Goal: Task Accomplishment & Management: Manage account settings

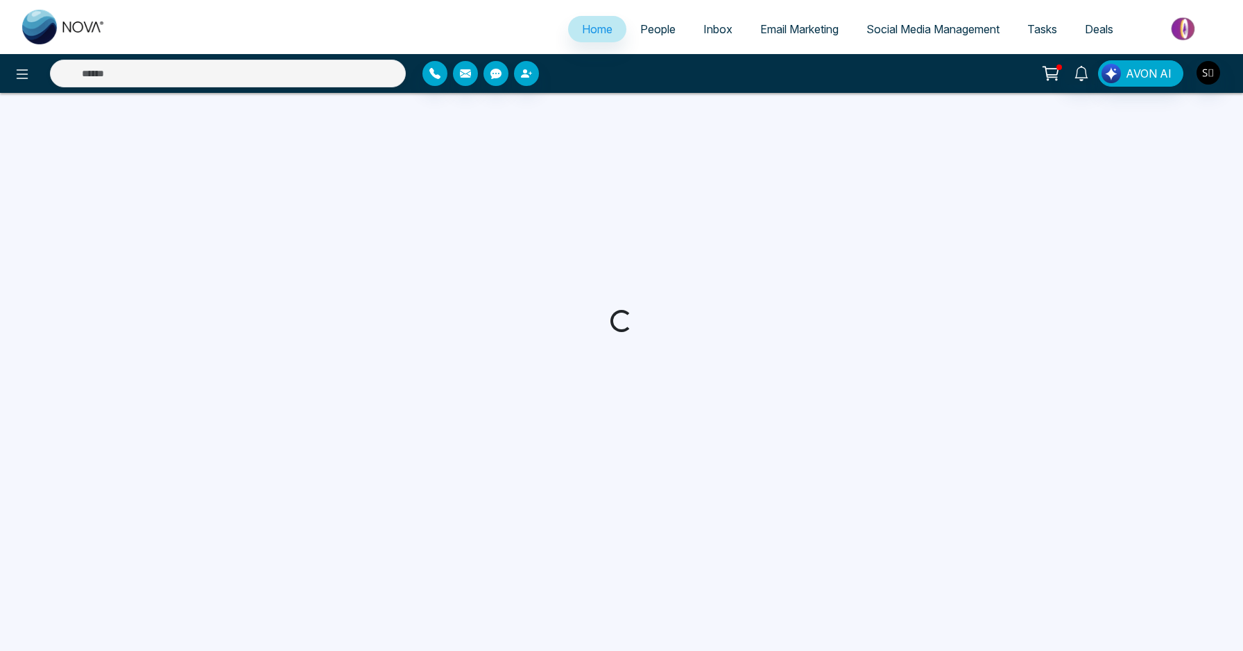
select select "*"
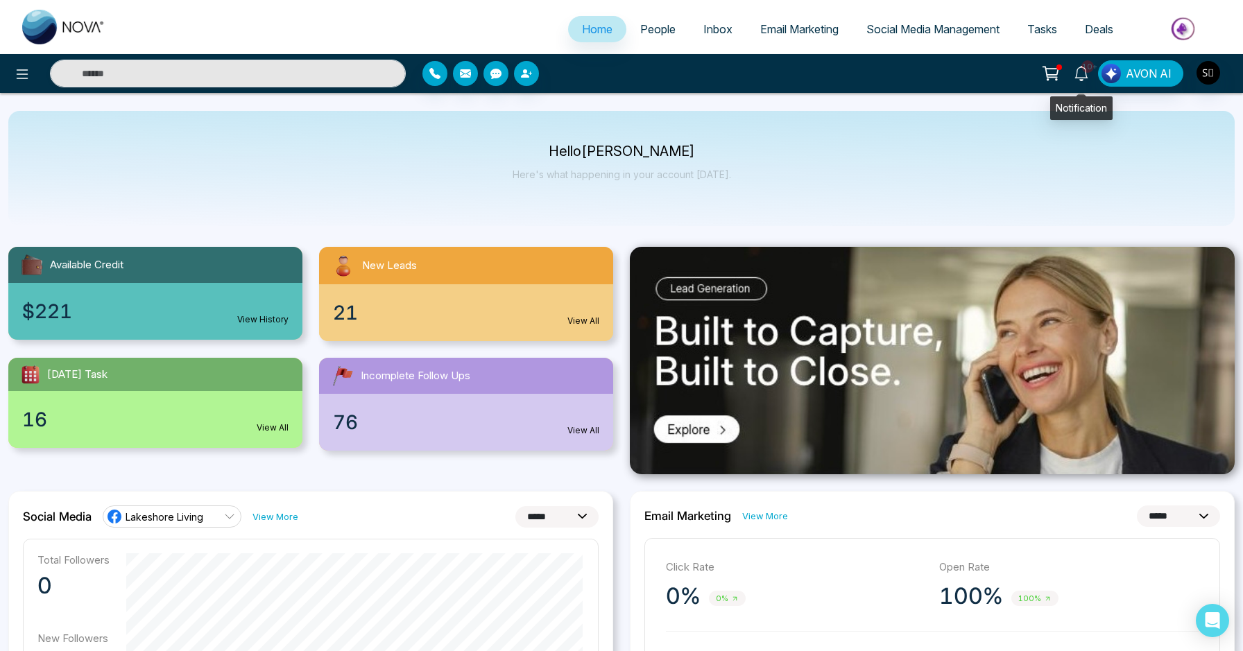
click at [1086, 76] on icon at bounding box center [1080, 73] width 15 height 15
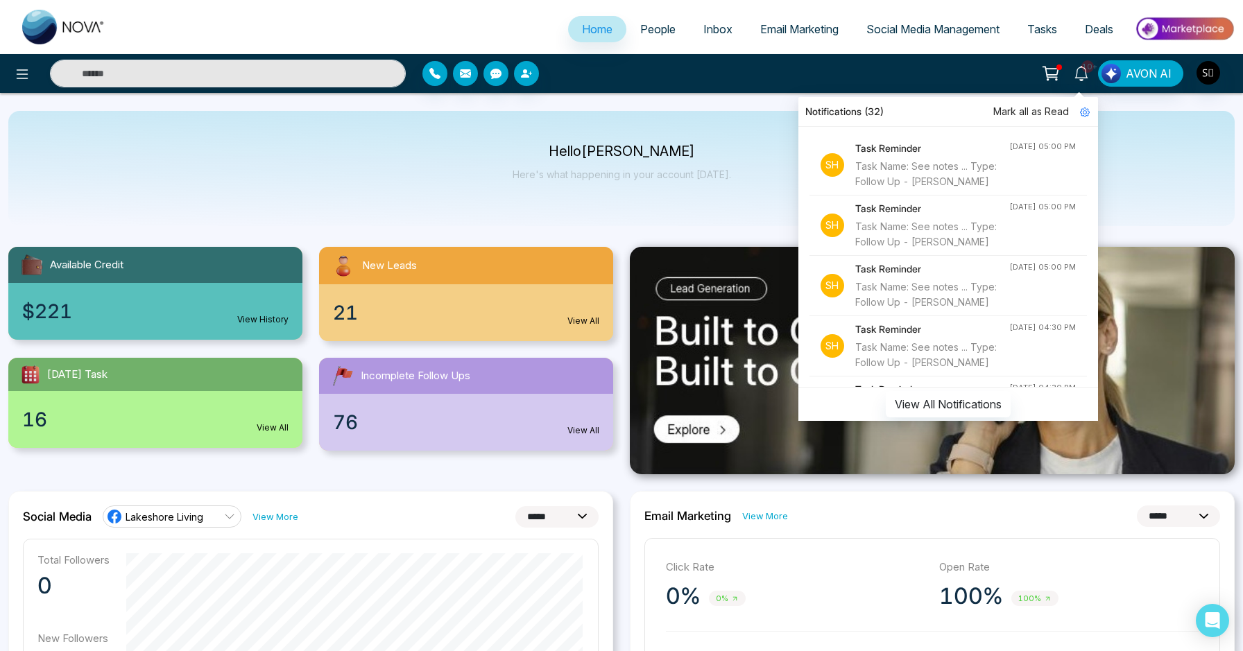
click at [941, 178] on div "Task Name: See notes ... Type: Follow Up - [PERSON_NAME]" at bounding box center [932, 174] width 154 height 31
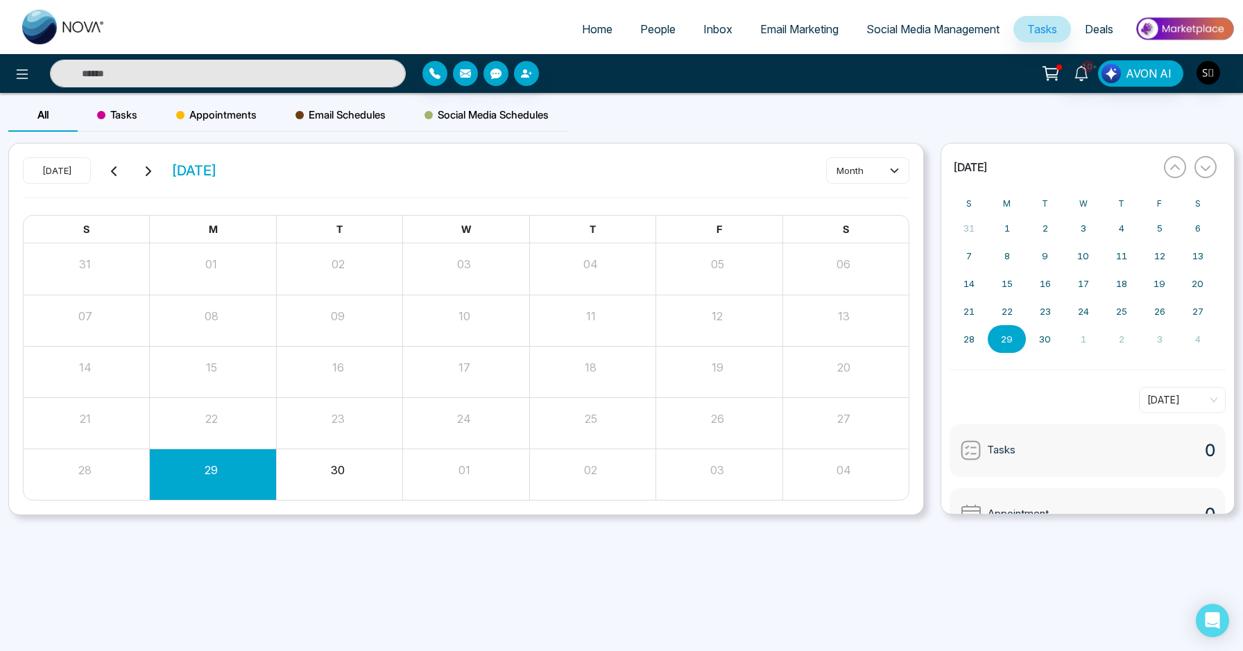
click at [561, 285] on div "Month View" at bounding box center [592, 268] width 126 height 51
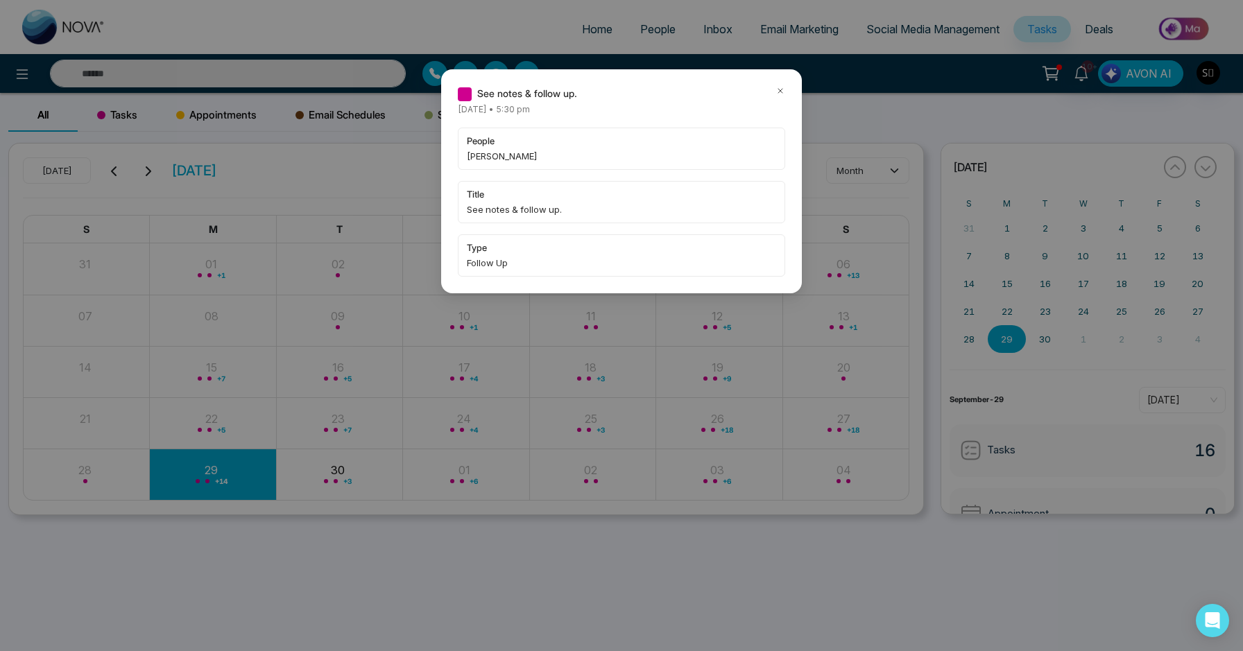
click at [502, 154] on span "[PERSON_NAME]" at bounding box center [621, 156] width 309 height 14
copy span "[PERSON_NAME]"
click at [787, 89] on div "See notes & follow up. [DATE] • 5:30 pm people [PERSON_NAME] title See notes & …" at bounding box center [621, 181] width 361 height 224
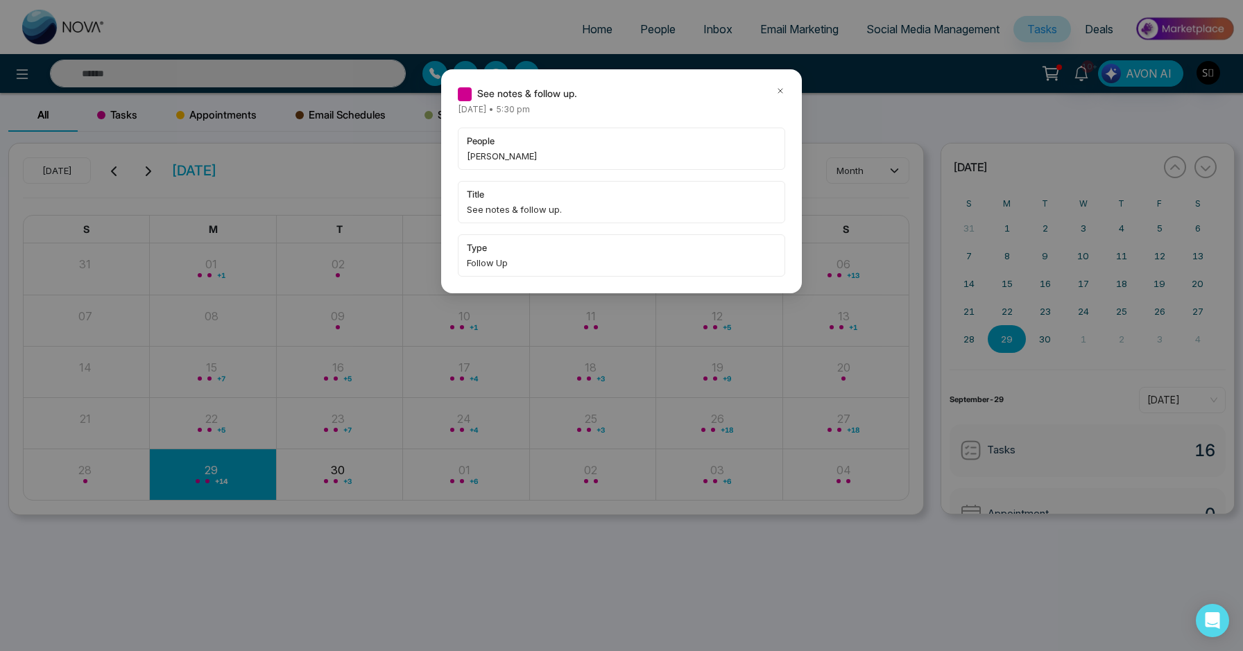
click at [776, 89] on icon at bounding box center [780, 91] width 10 height 10
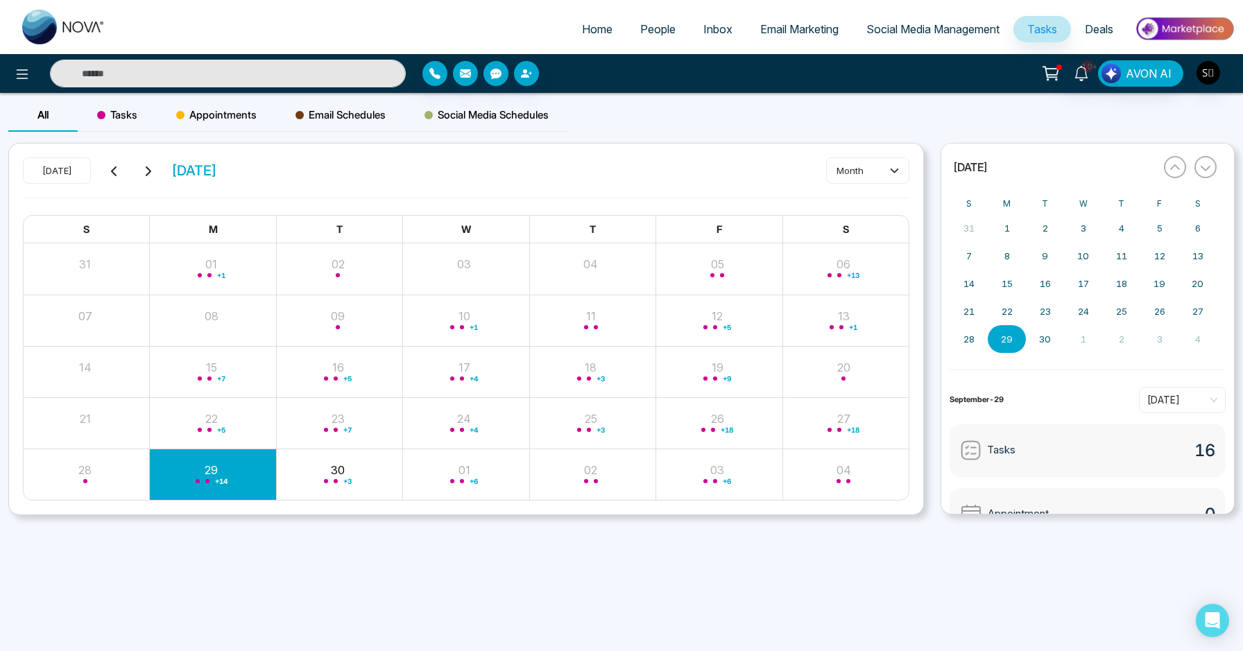
click at [285, 74] on input "text" at bounding box center [228, 74] width 356 height 28
paste input "**********"
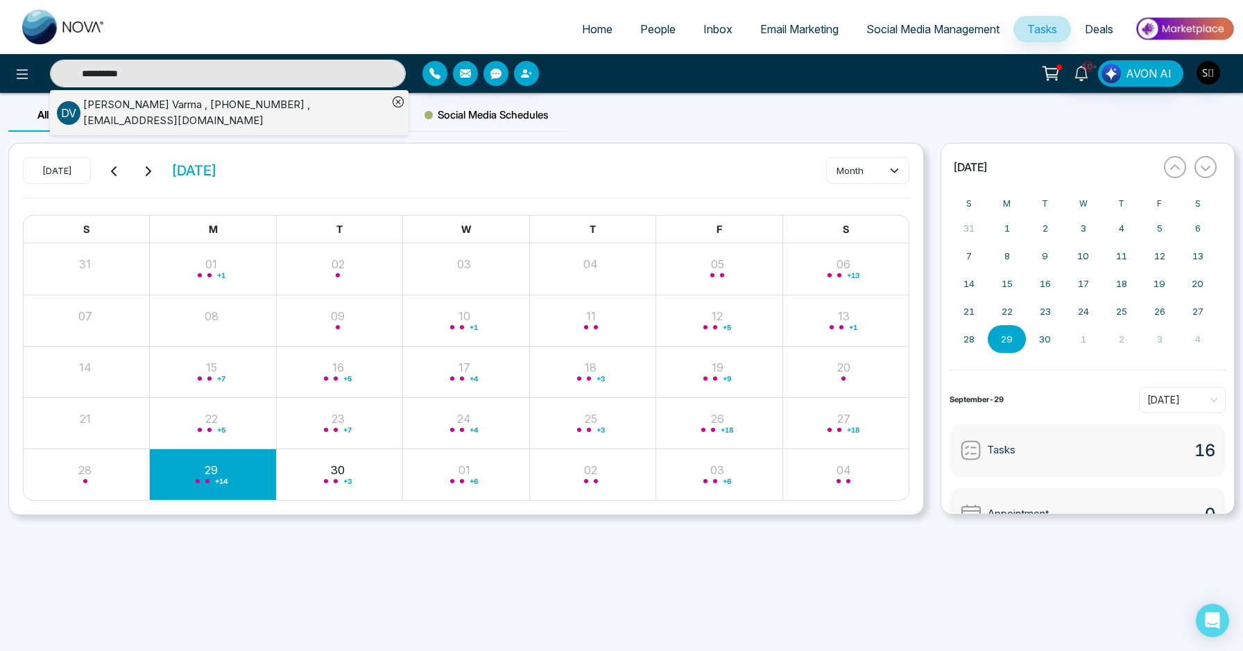
type input "**********"
click at [281, 114] on div "[PERSON_NAME] , [PHONE_NUMBER] , [EMAIL_ADDRESS][DOMAIN_NAME]" at bounding box center [235, 112] width 304 height 31
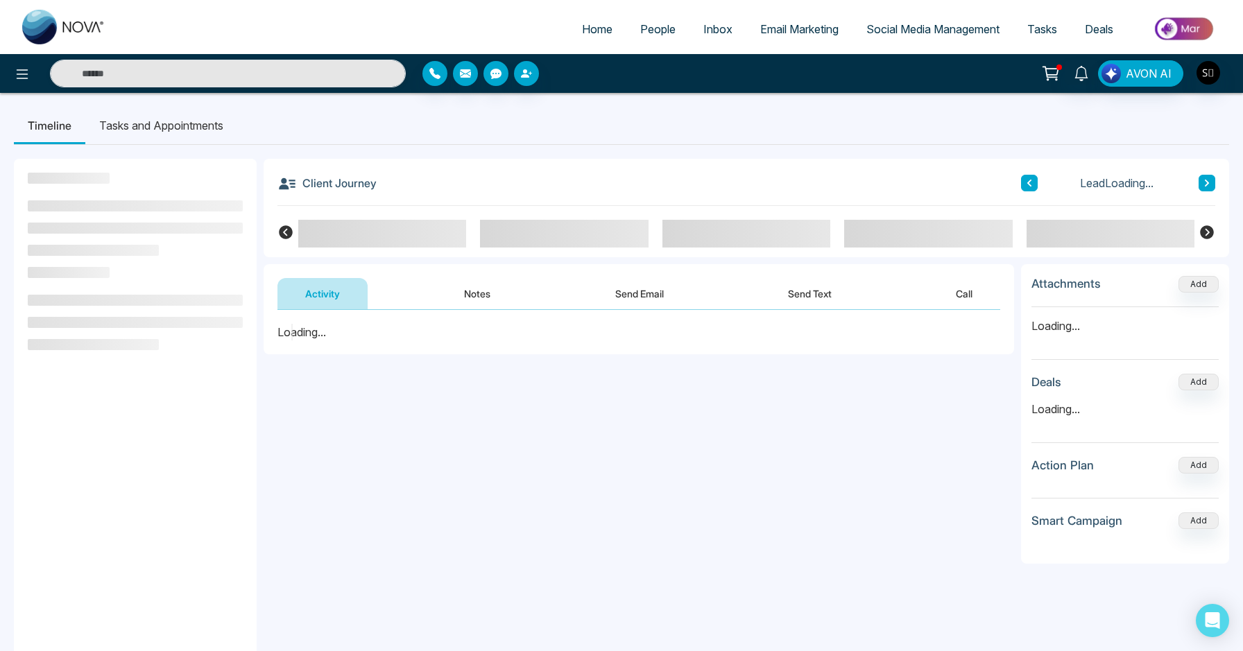
click at [462, 282] on button "Notes" at bounding box center [477, 293] width 82 height 31
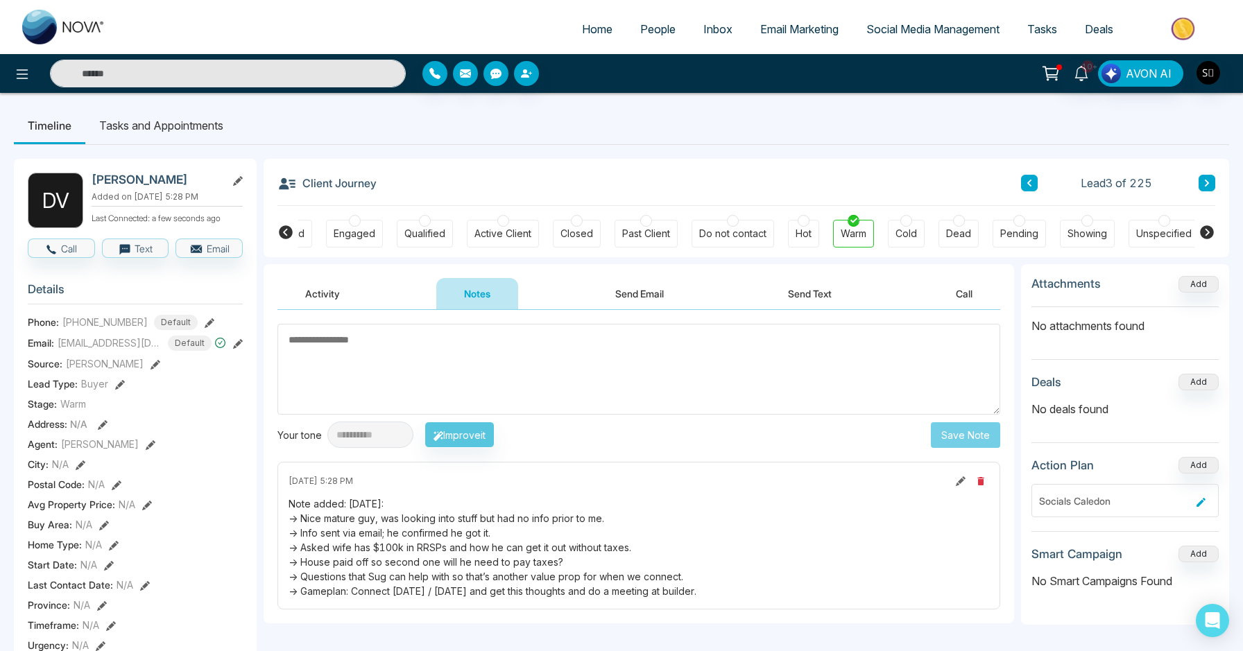
scroll to position [0, 128]
click at [491, 343] on textarea at bounding box center [638, 369] width 723 height 91
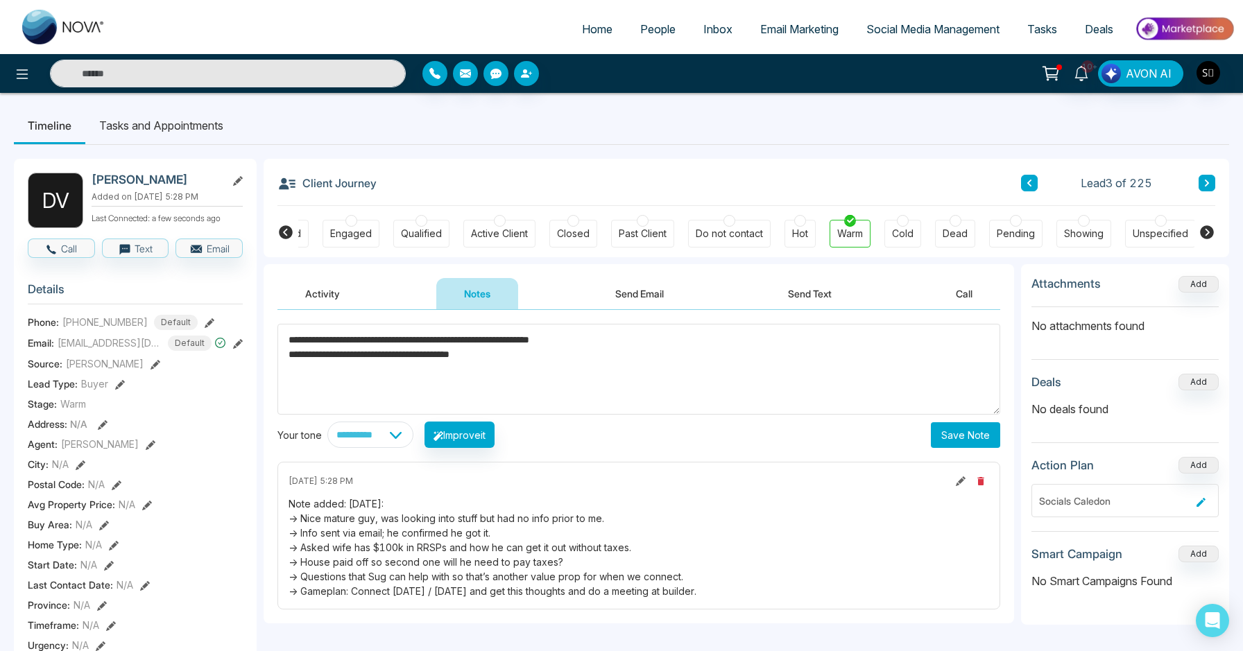
type textarea "**********"
click at [936, 434] on button "Save Note" at bounding box center [965, 435] width 69 height 26
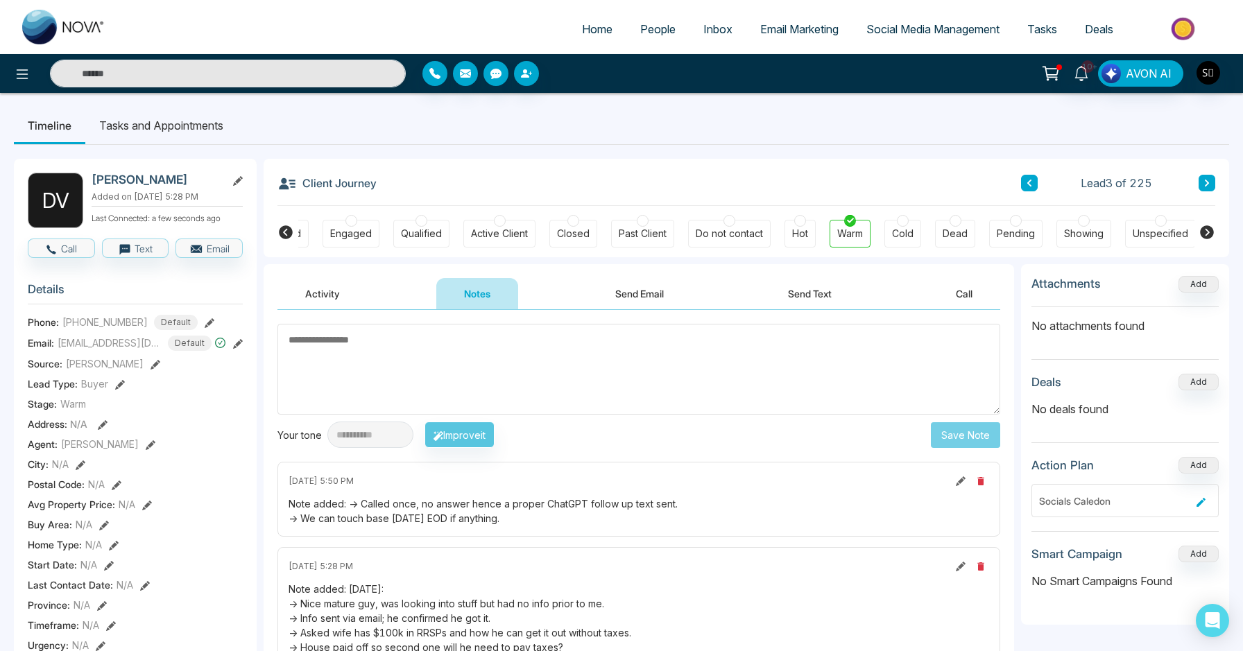
click at [184, 134] on li "Tasks and Appointments" at bounding box center [161, 125] width 152 height 37
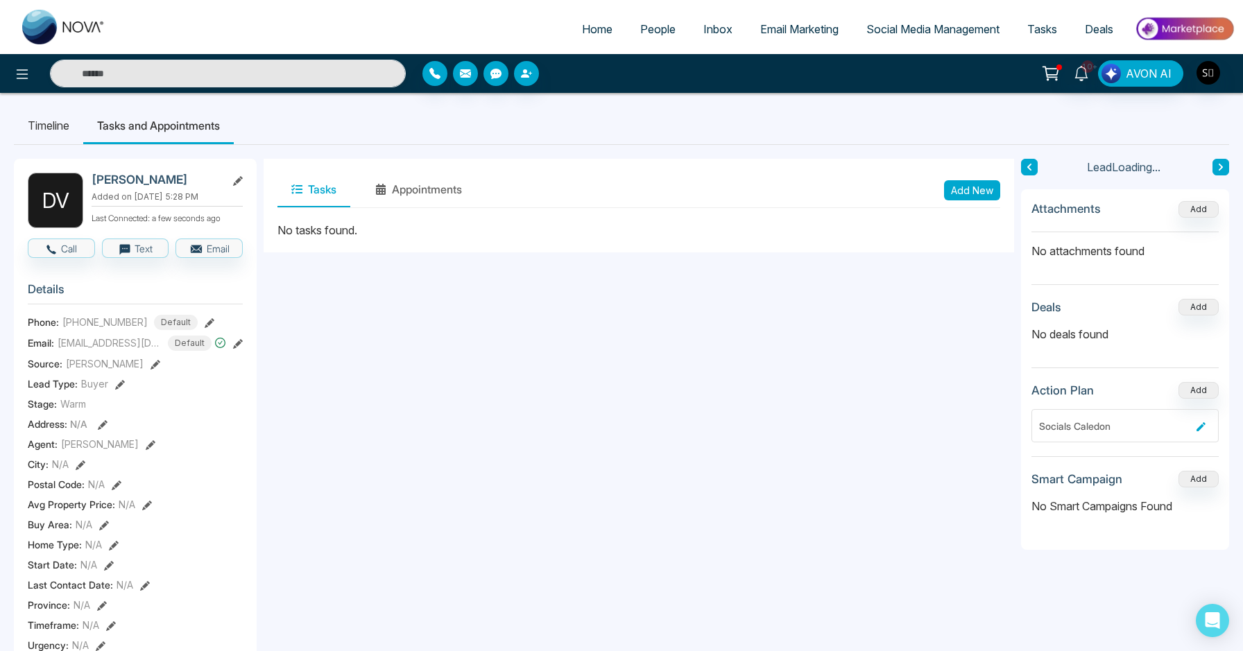
click at [960, 186] on button "Add New" at bounding box center [972, 190] width 56 height 20
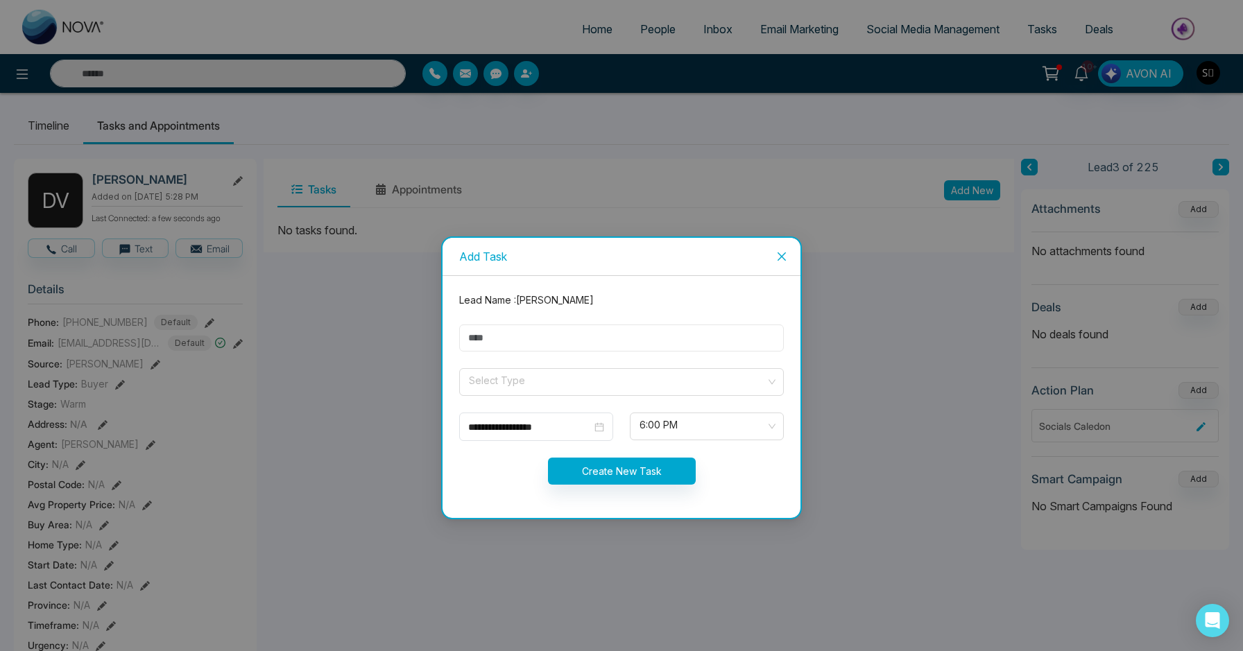
click at [503, 349] on input "text" at bounding box center [621, 338] width 325 height 27
type input "**********"
click at [546, 382] on input "search" at bounding box center [616, 379] width 298 height 21
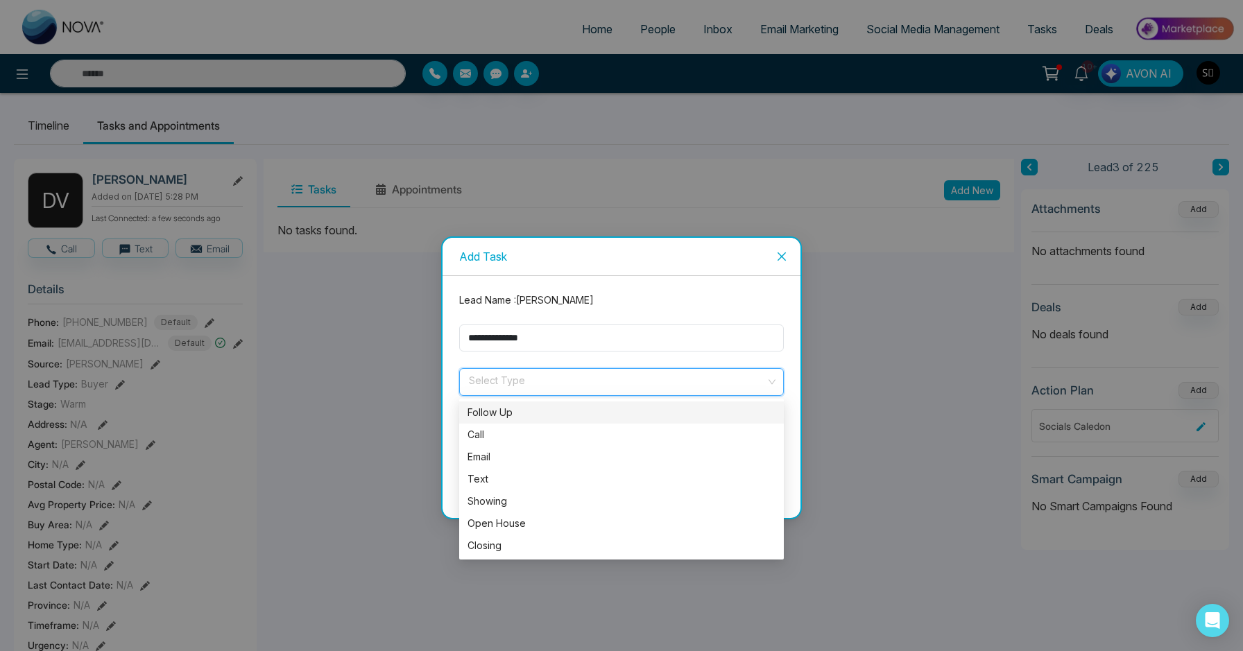
click at [521, 407] on div "Follow Up" at bounding box center [621, 412] width 308 height 15
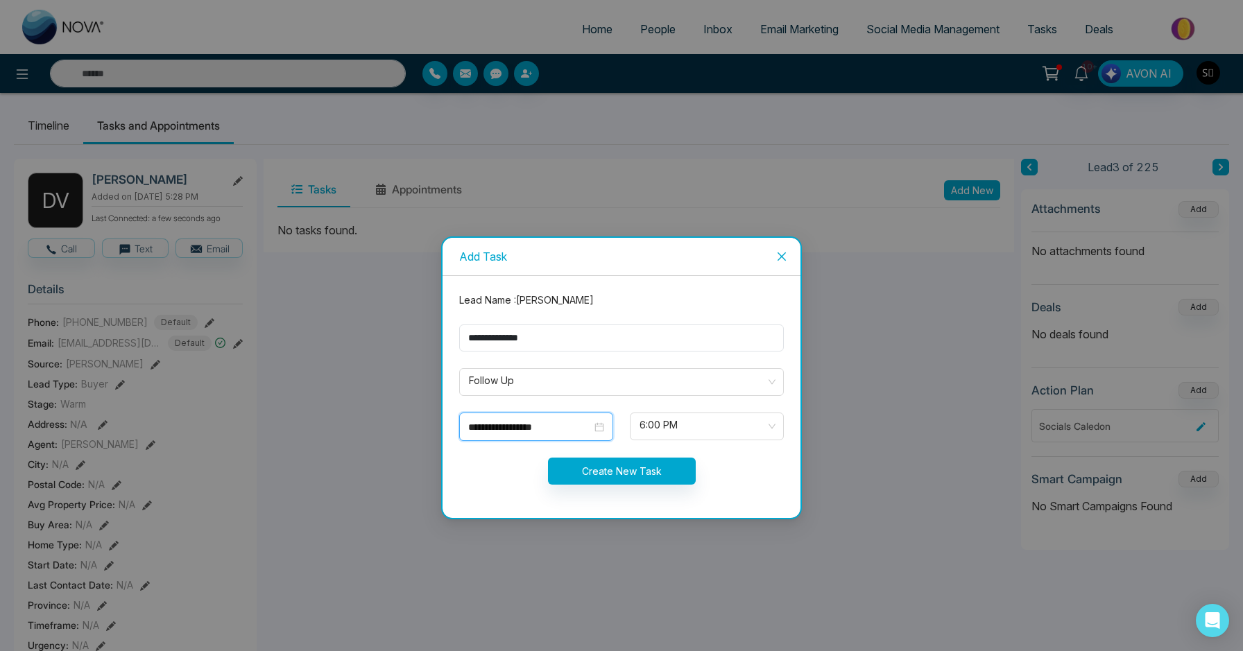
click at [514, 426] on input "**********" at bounding box center [529, 427] width 123 height 15
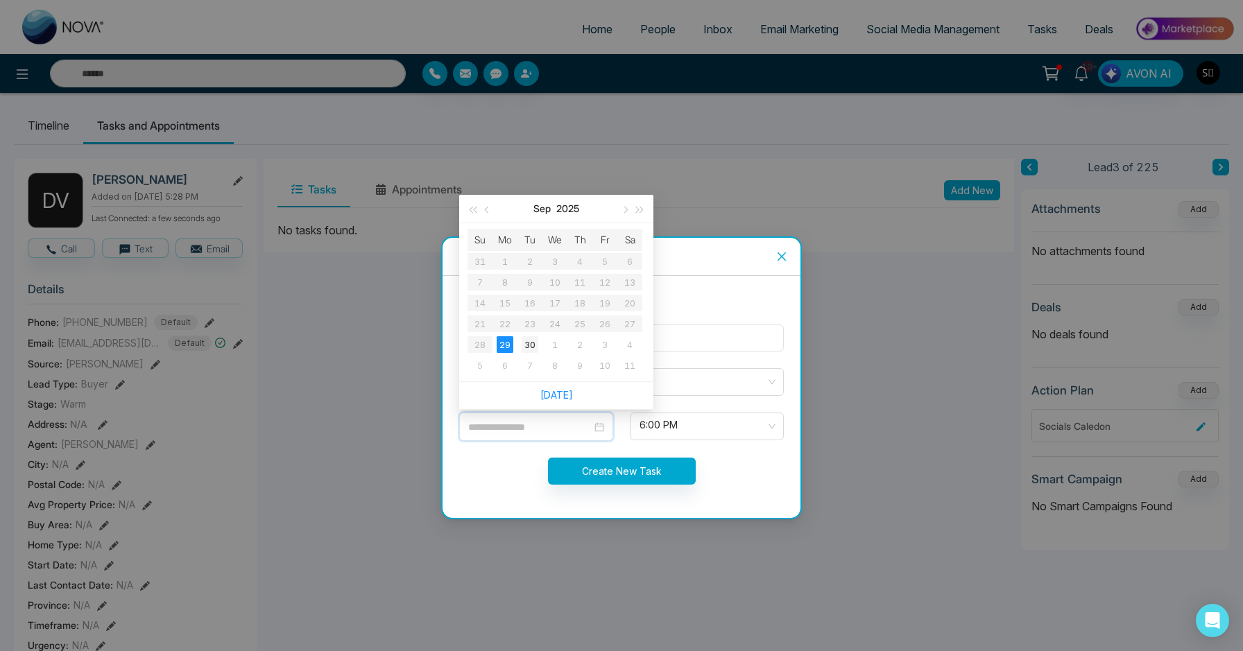
type input "**********"
click at [533, 346] on div "30" at bounding box center [529, 344] width 17 height 17
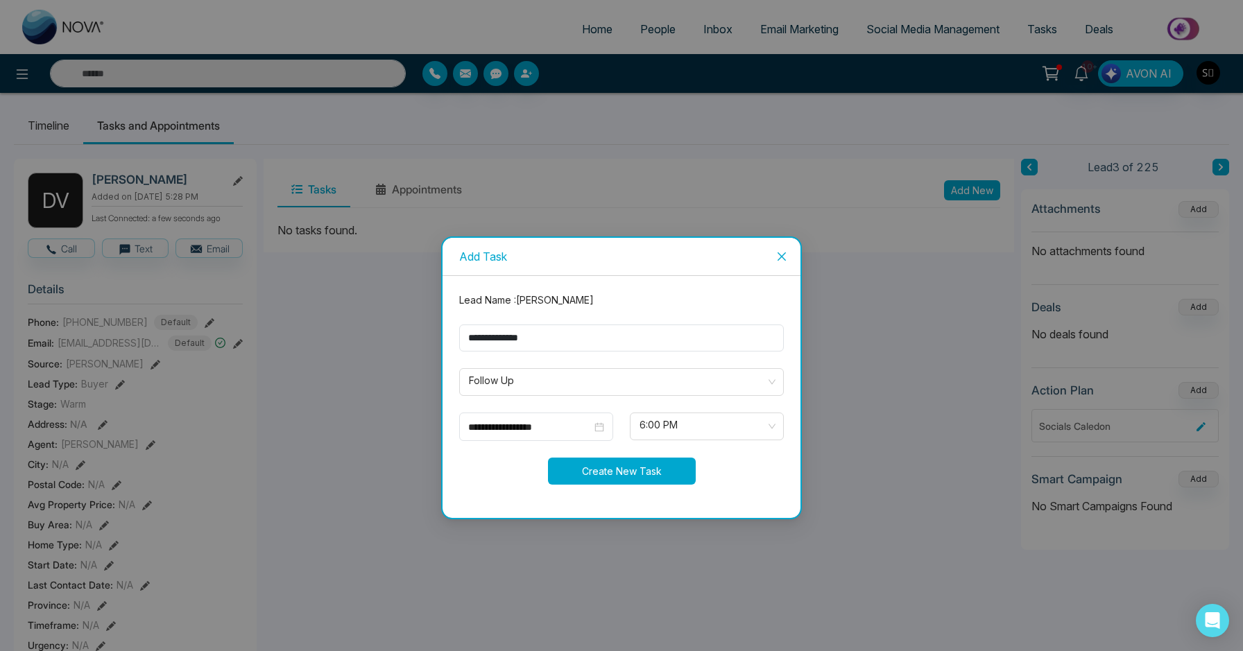
click at [615, 466] on button "Create New Task" at bounding box center [622, 471] width 148 height 27
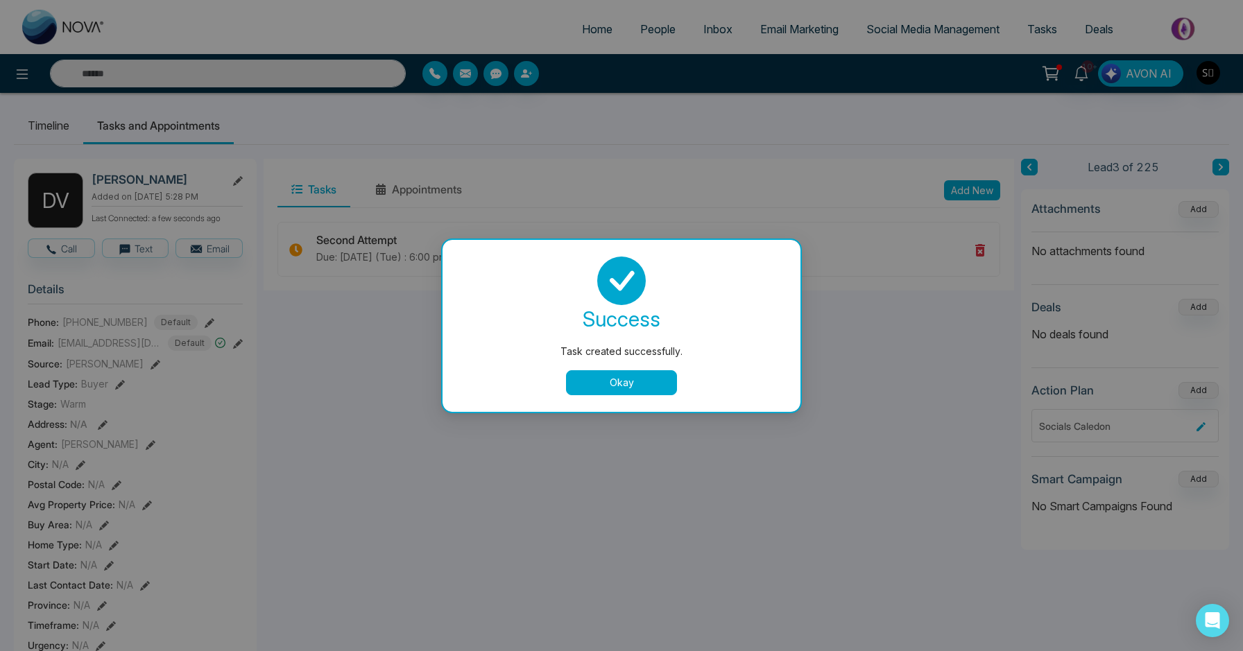
click at [626, 386] on button "Okay" at bounding box center [621, 382] width 111 height 25
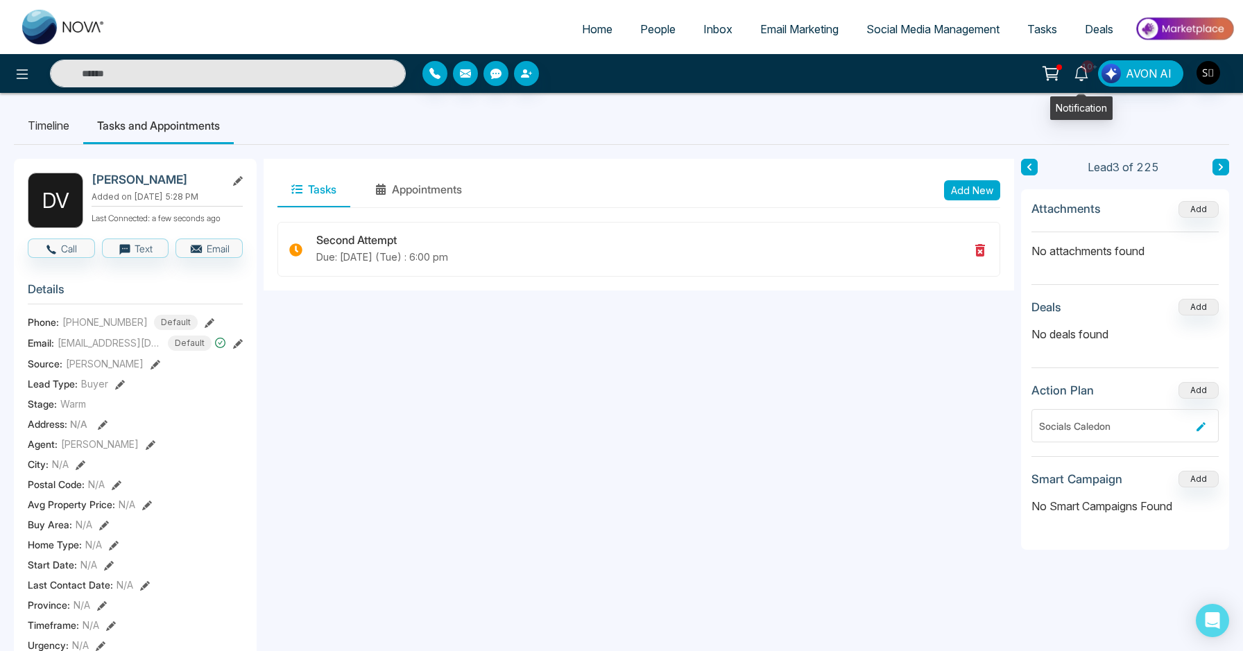
click at [1080, 77] on icon at bounding box center [1080, 73] width 13 height 15
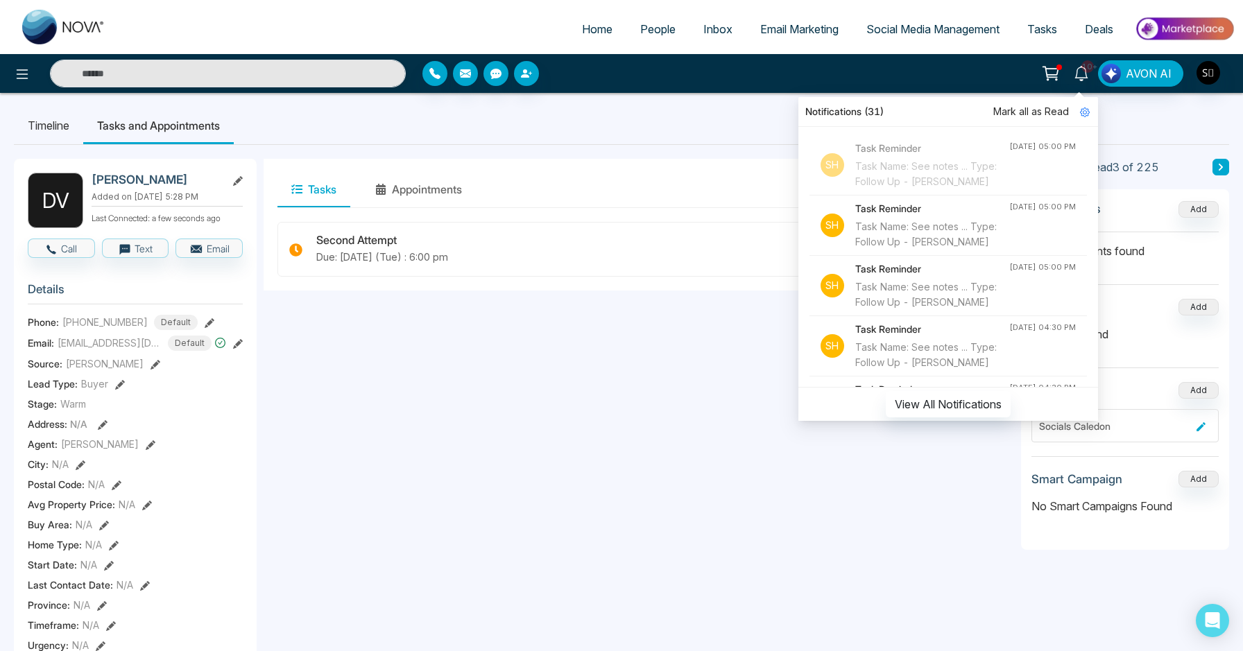
click at [662, 379] on div "Tasks Appointments Add New Second Attempt Due: [DATE] (Tue) : 6:00 pm" at bounding box center [639, 640] width 750 height 963
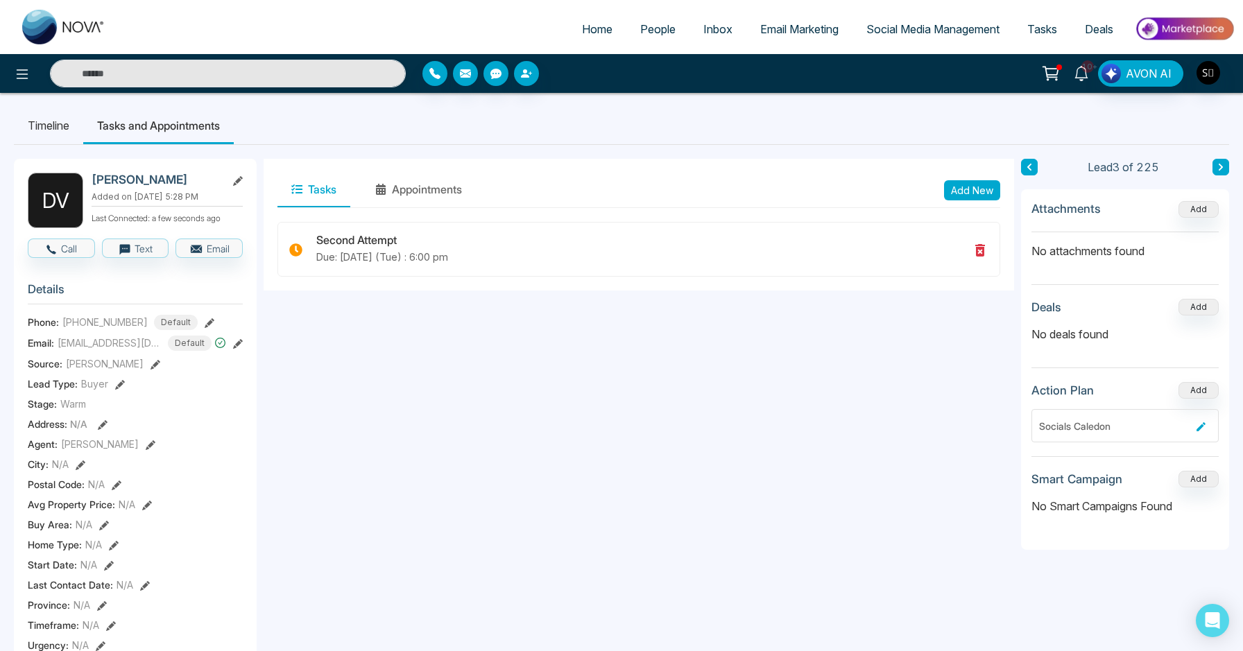
click at [1084, 73] on icon at bounding box center [1080, 73] width 15 height 15
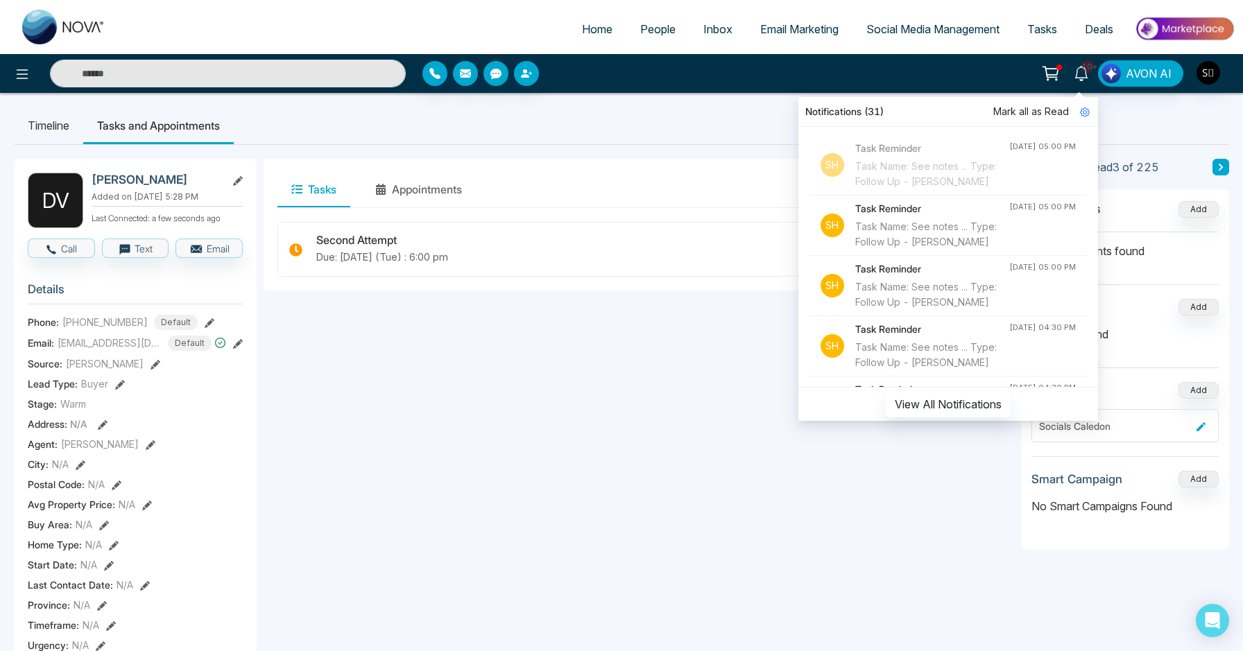
click at [959, 243] on div "Task Name: See notes ... Type: Follow Up - [PERSON_NAME]" at bounding box center [932, 234] width 154 height 31
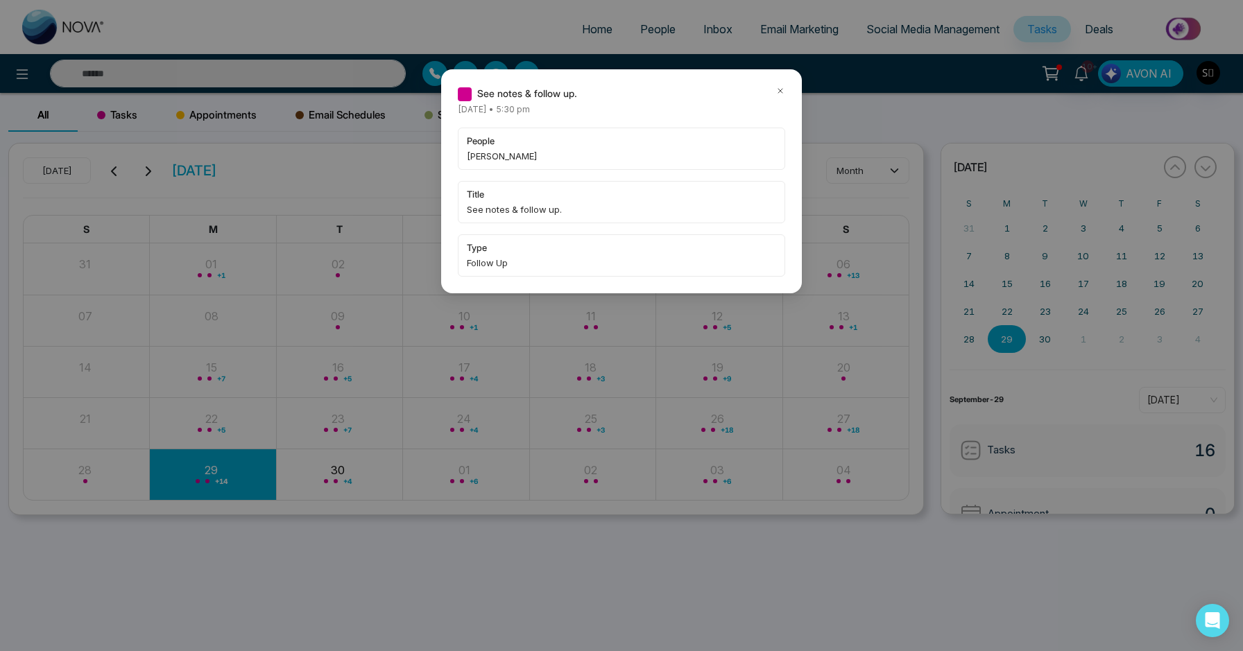
click at [478, 162] on span "[PERSON_NAME]" at bounding box center [621, 156] width 309 height 14
click at [478, 159] on span "[PERSON_NAME]" at bounding box center [621, 156] width 309 height 14
copy span "[PERSON_NAME]"
click at [782, 89] on icon at bounding box center [780, 91] width 4 height 4
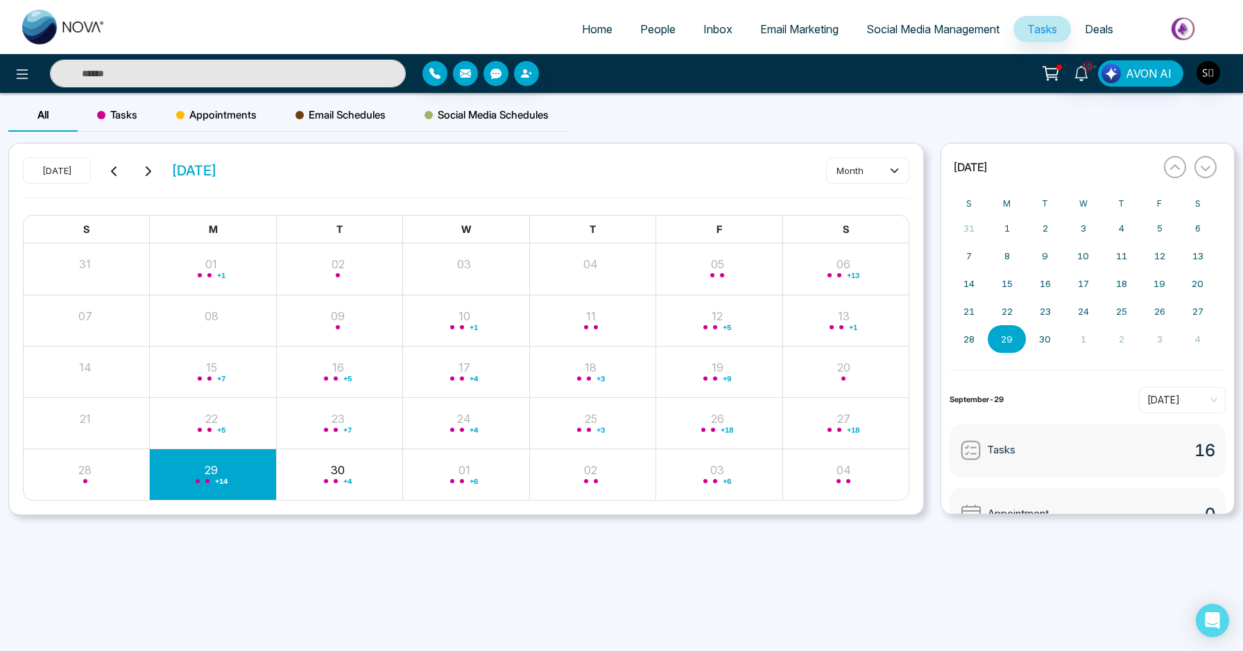
click at [346, 72] on input "text" at bounding box center [228, 74] width 356 height 28
paste input "****"
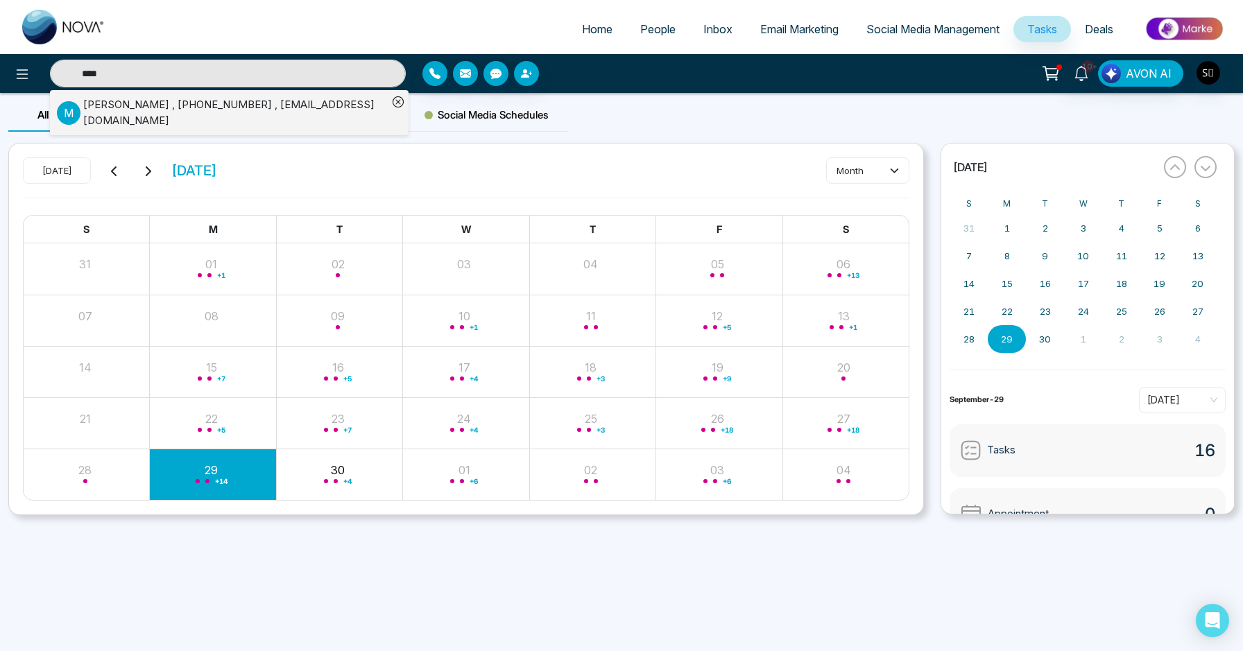
type input "****"
click at [294, 112] on div "[PERSON_NAME] , [PHONE_NUMBER] , [EMAIL_ADDRESS][DOMAIN_NAME]" at bounding box center [235, 112] width 304 height 31
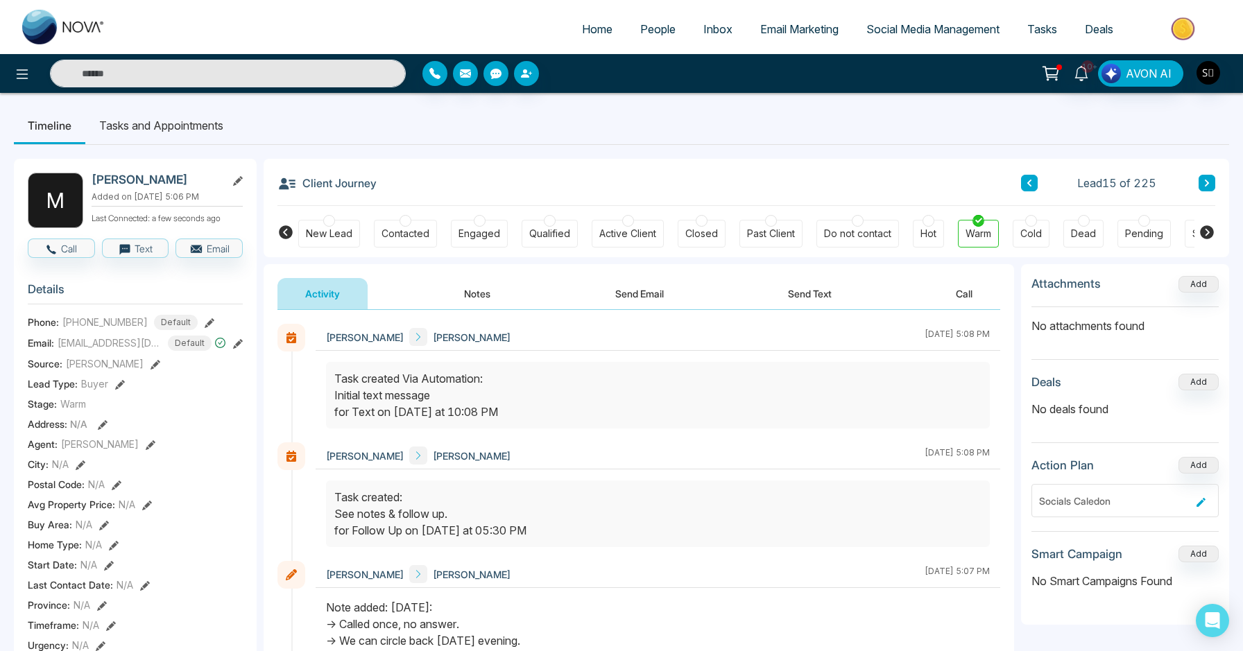
scroll to position [105, 0]
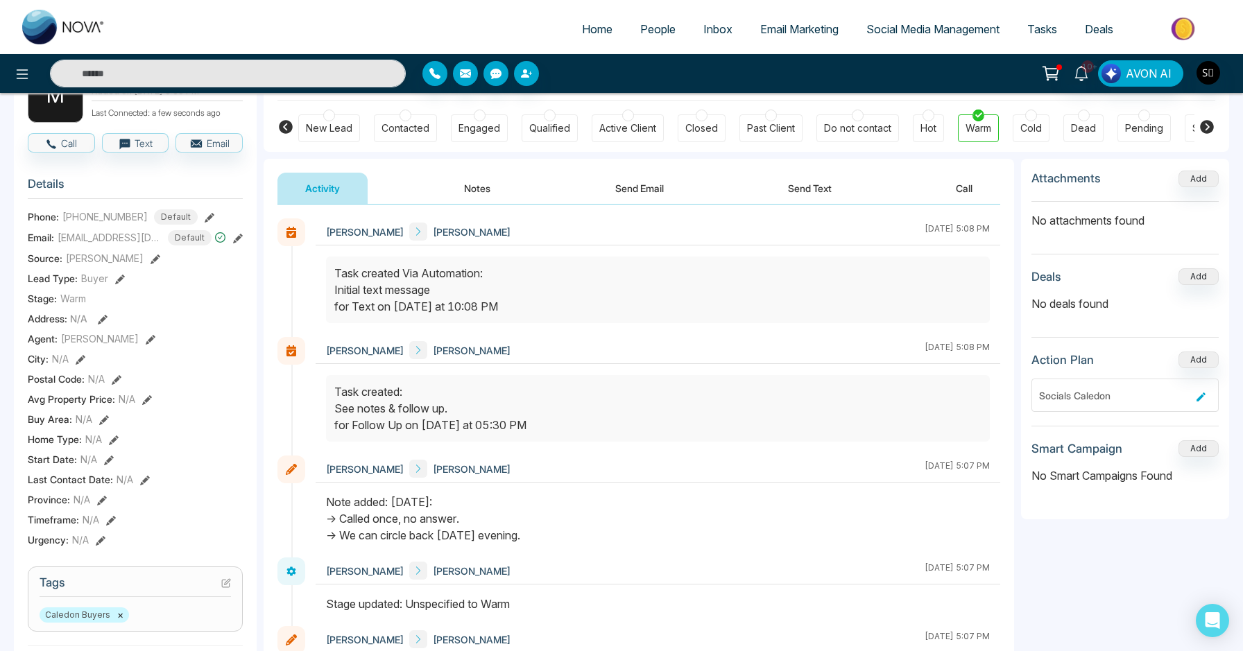
click at [463, 184] on button "Notes" at bounding box center [477, 188] width 82 height 31
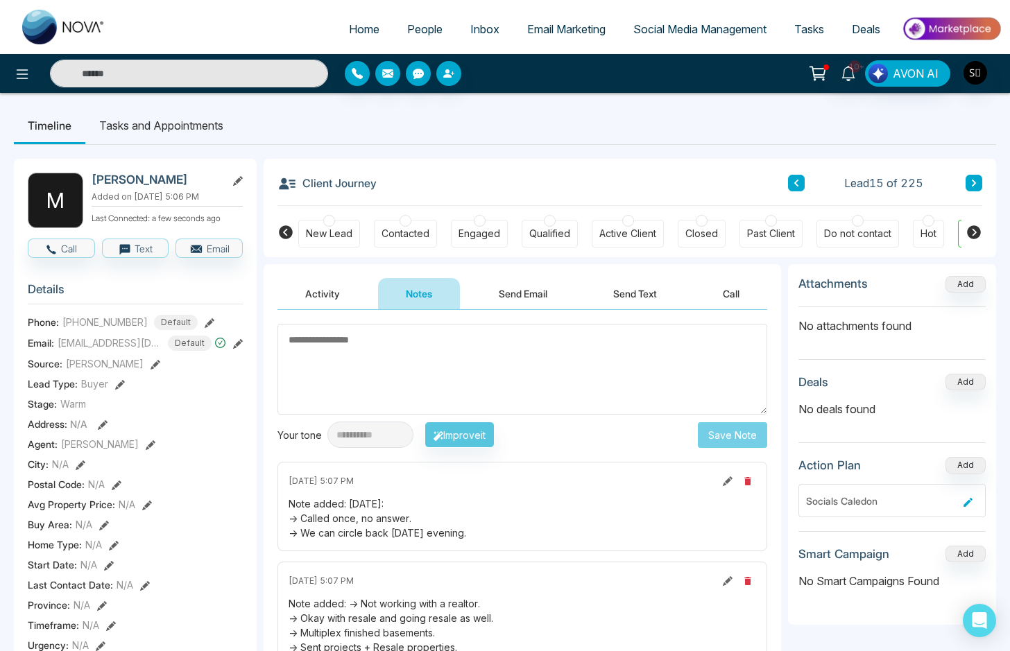
click at [974, 231] on icon at bounding box center [973, 232] width 17 height 17
click at [280, 228] on icon at bounding box center [286, 232] width 14 height 14
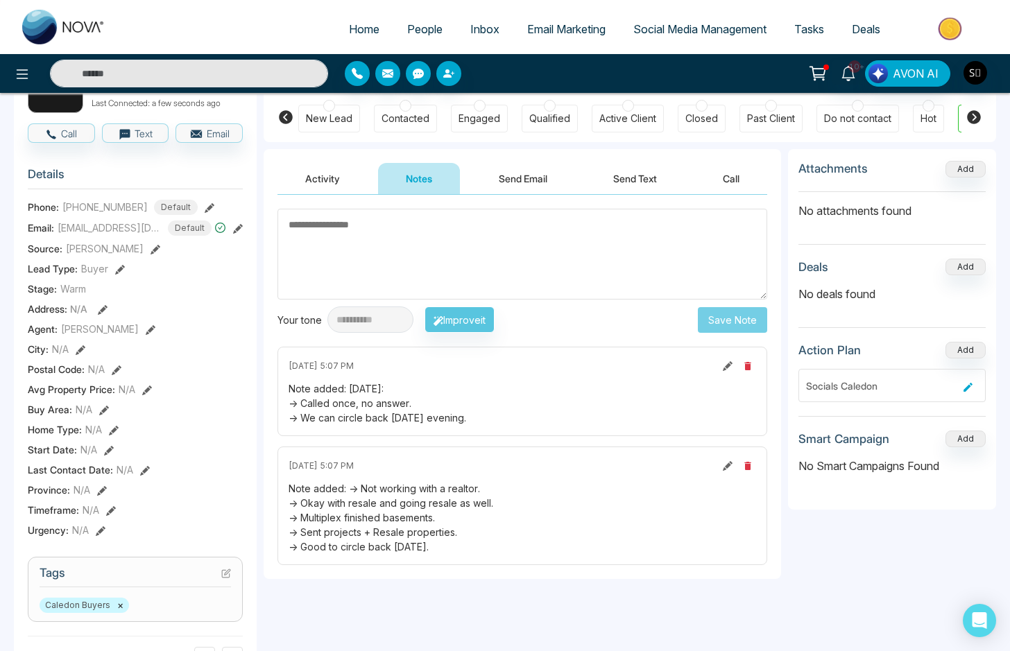
scroll to position [117, 0]
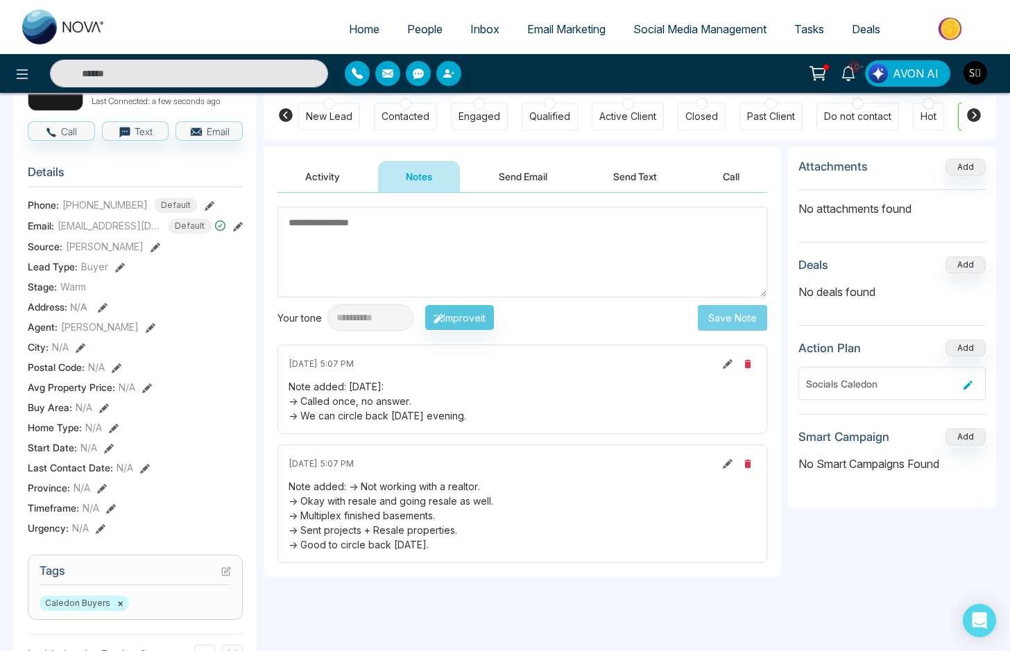
click at [454, 482] on div "Note added: -> Not working with a realtor. -> Okay with resale and going resale…" at bounding box center [521, 515] width 467 height 73
click at [445, 503] on div "Note added: -> Not working with a realtor. -> Okay with resale and going resale…" at bounding box center [521, 515] width 467 height 73
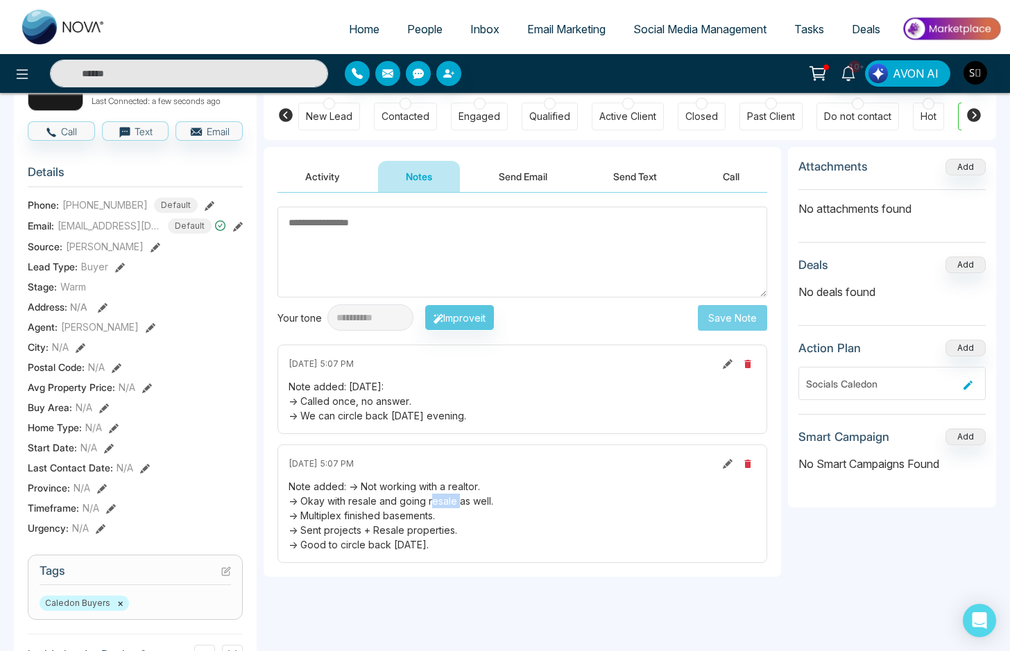
click at [445, 503] on div "Note added: -> Not working with a realtor. -> Okay with resale and going resale…" at bounding box center [521, 515] width 467 height 73
click at [433, 527] on div "Note added: -> Not working with a realtor. -> Okay with resale and going resale…" at bounding box center [521, 515] width 467 height 73
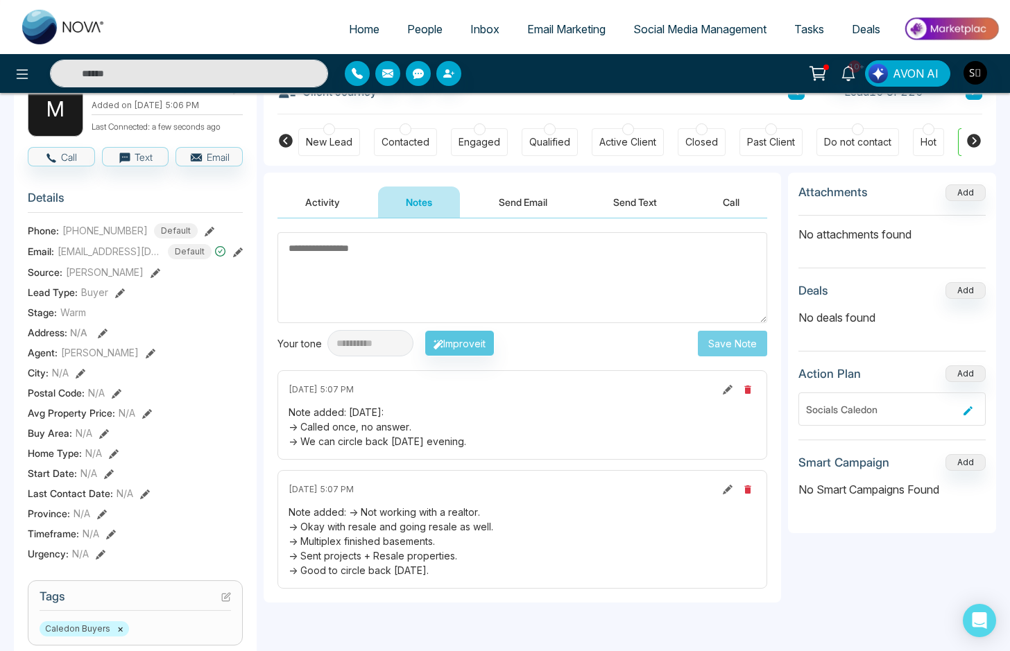
scroll to position [83, 0]
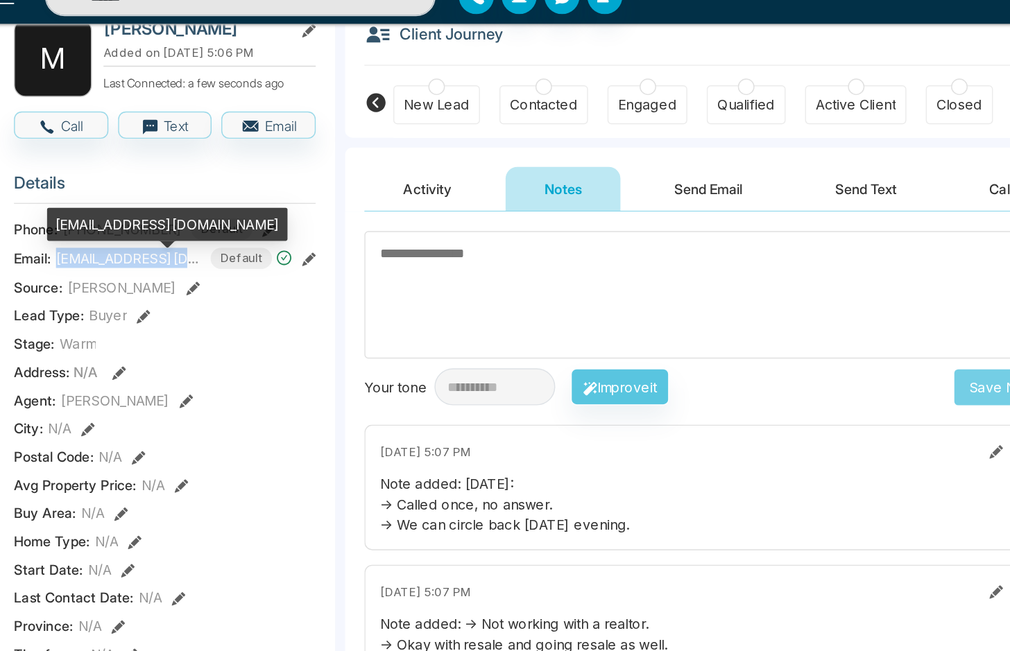
drag, startPoint x: 58, startPoint y: 268, endPoint x: 159, endPoint y: 271, distance: 102.0
click at [159, 268] on div "[EMAIL_ADDRESS][DOMAIN_NAME] Default" at bounding box center [142, 259] width 169 height 15
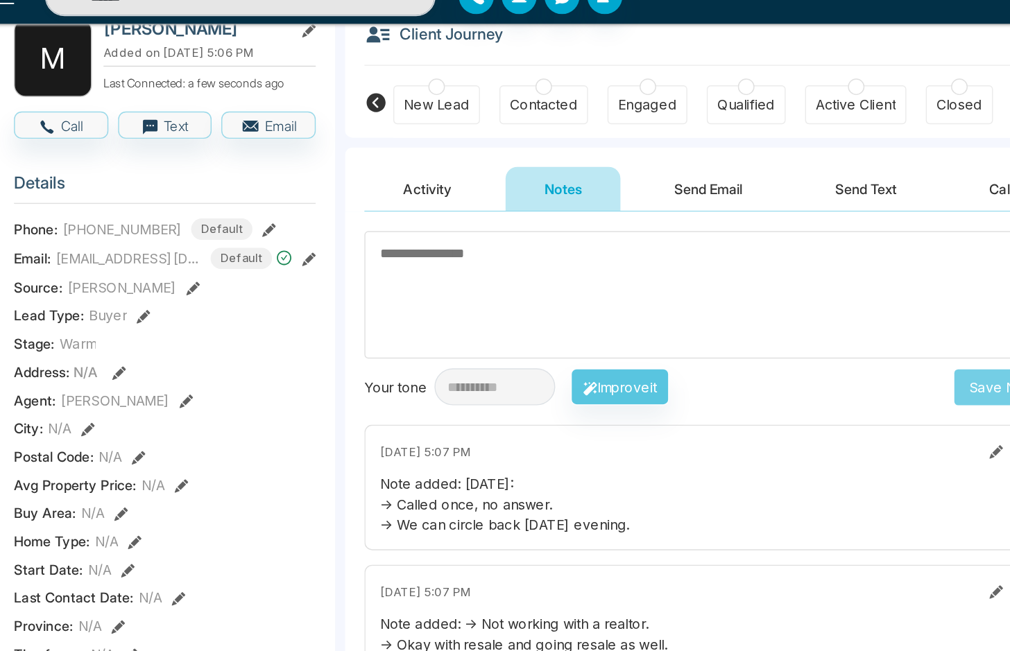
click at [148, 267] on span "[EMAIL_ADDRESS][DOMAIN_NAME]" at bounding box center [110, 259] width 104 height 15
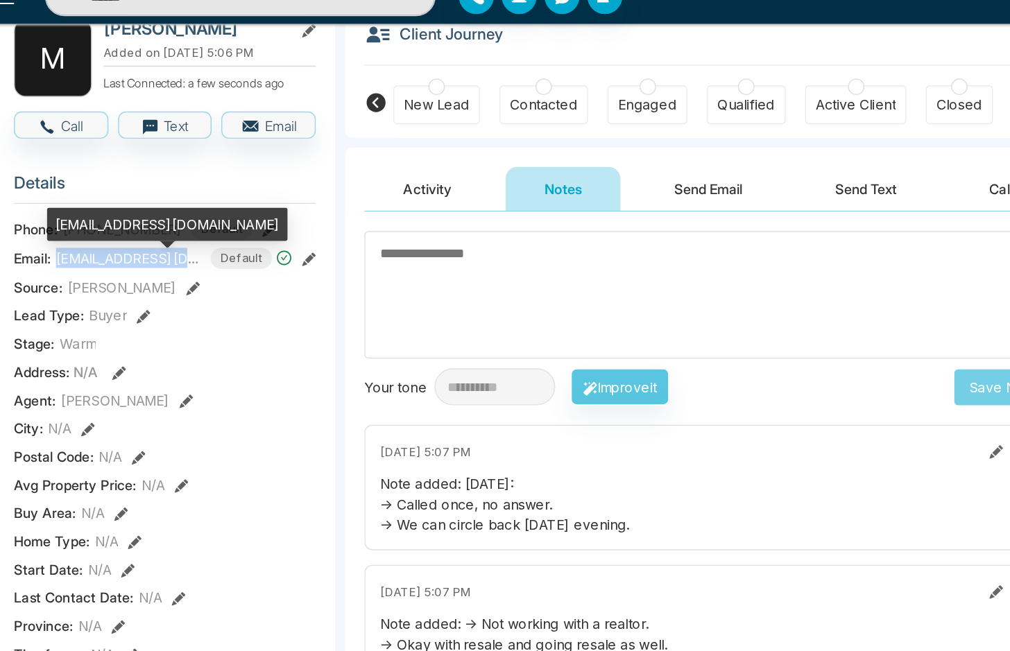
drag, startPoint x: 58, startPoint y: 269, endPoint x: 155, endPoint y: 271, distance: 97.8
click at [155, 267] on span "[EMAIL_ADDRESS][DOMAIN_NAME]" at bounding box center [110, 259] width 104 height 15
click at [88, 260] on span "[EMAIL_ADDRESS][DOMAIN_NAME]" at bounding box center [110, 259] width 104 height 15
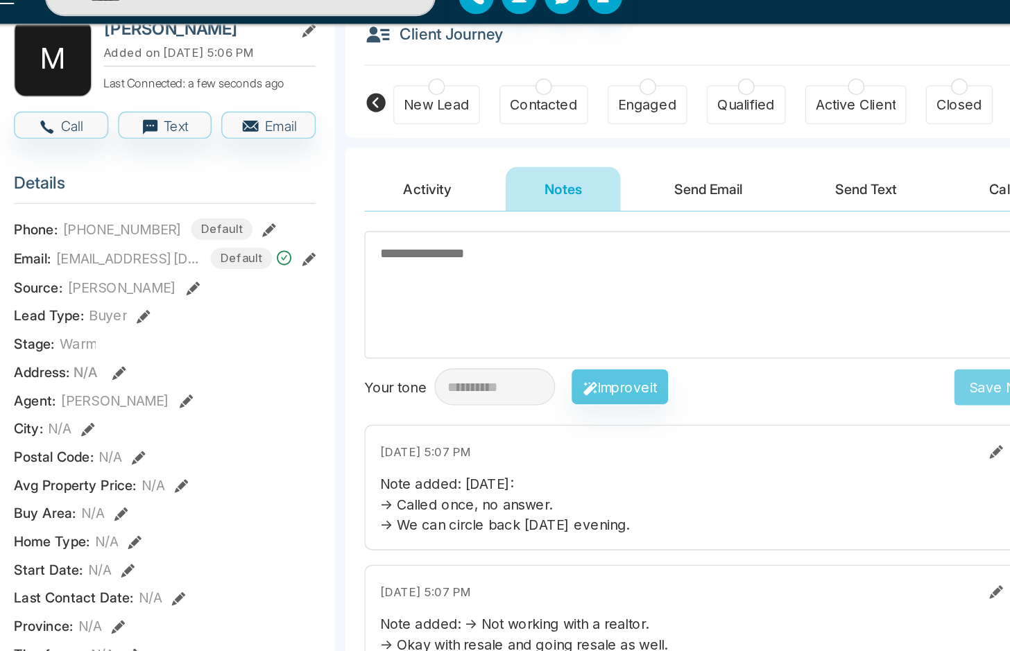
click at [101, 193] on div "M [PERSON_NAME] Added on [DATE] 5:06 PM Last Connected: a few seconds ago Call …" at bounding box center [135, 557] width 243 height 963
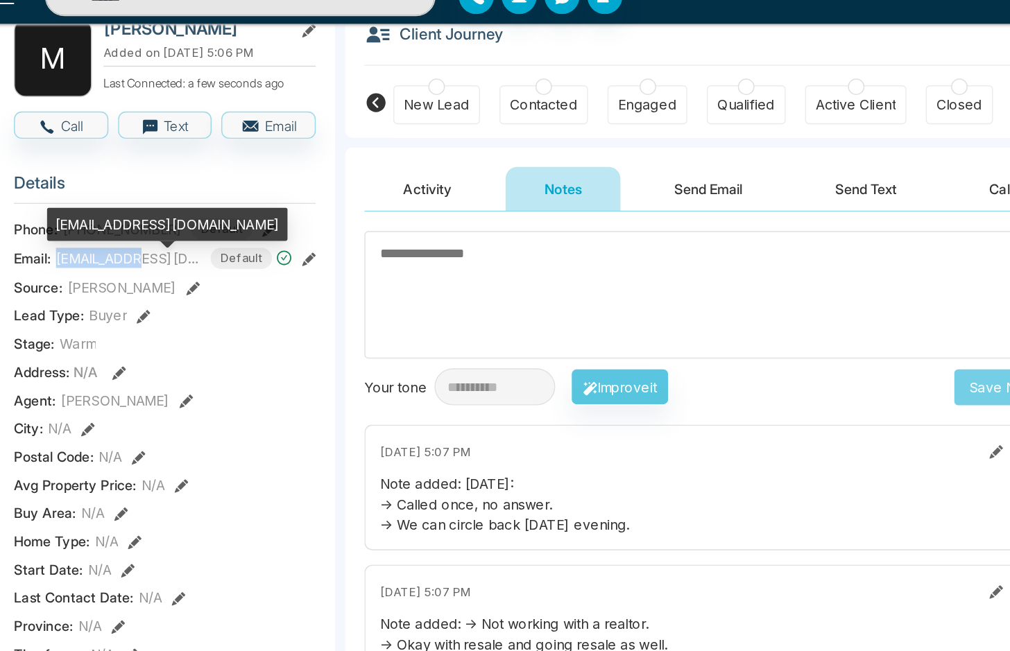
drag, startPoint x: 57, startPoint y: 267, endPoint x: 119, endPoint y: 268, distance: 61.7
click at [119, 267] on span "[EMAIL_ADDRESS][DOMAIN_NAME]" at bounding box center [110, 259] width 104 height 15
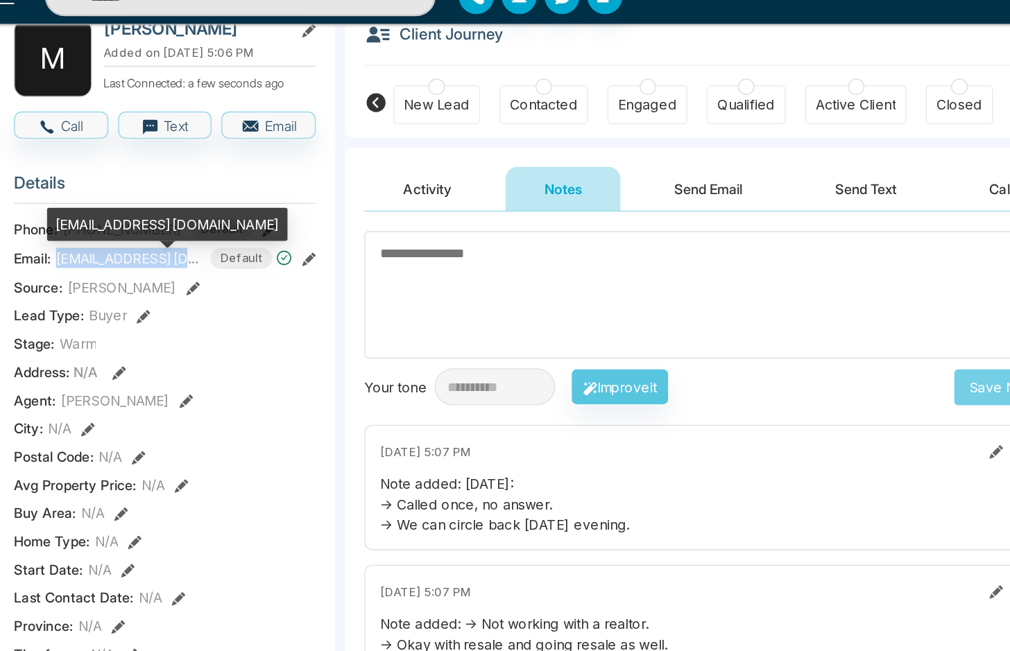
click at [119, 267] on span "[EMAIL_ADDRESS][DOMAIN_NAME]" at bounding box center [110, 259] width 104 height 15
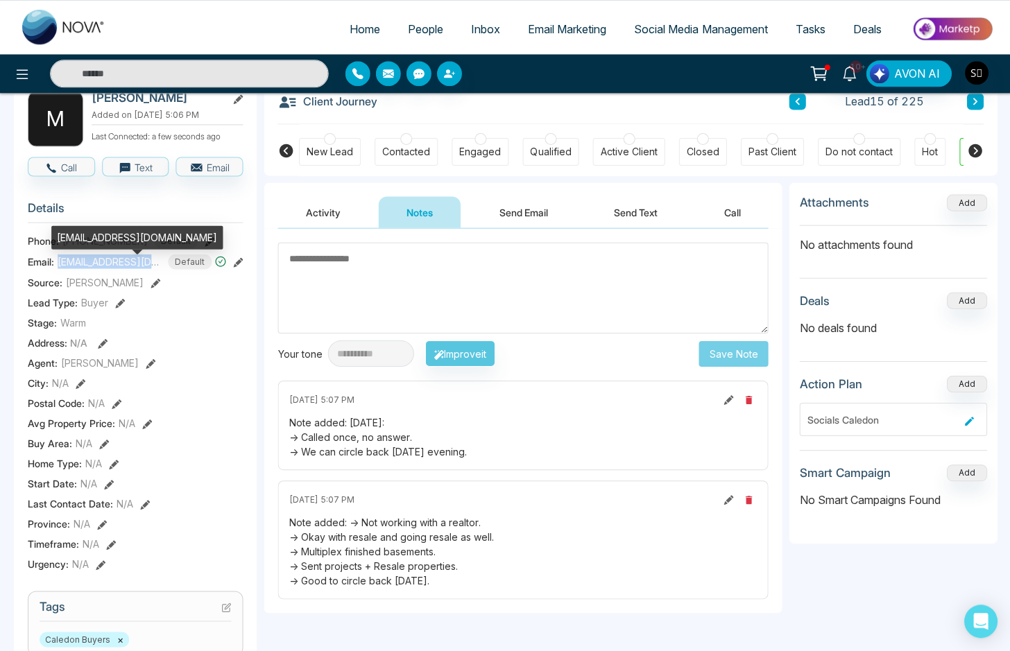
scroll to position [81, 0]
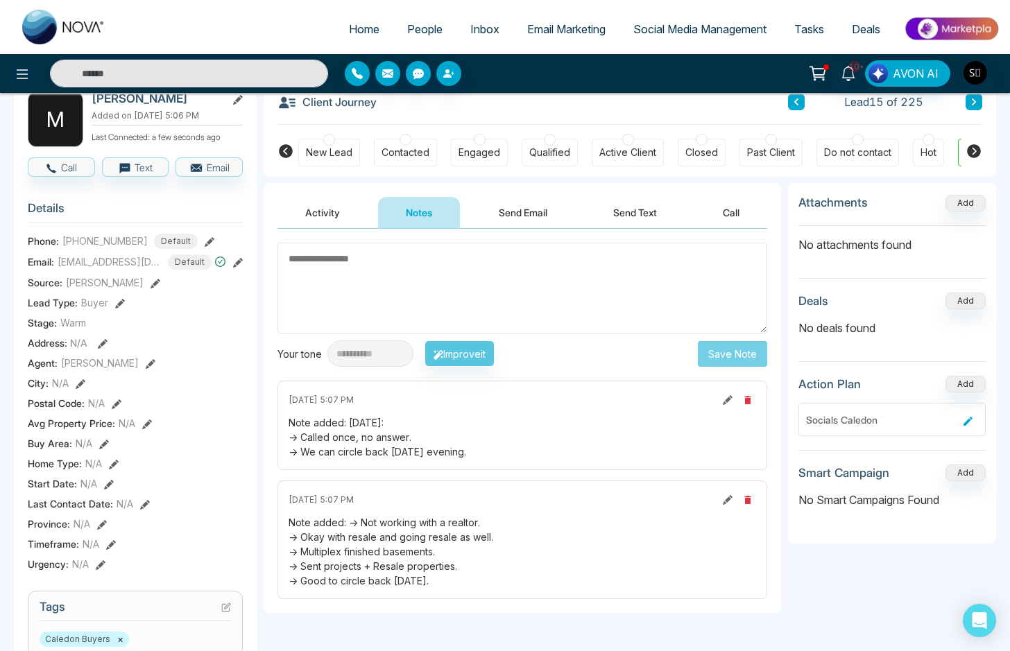
click at [335, 451] on div "Note added: [DATE]: -> Called once, no answer. -> We can circle back [DATE] eve…" at bounding box center [521, 437] width 467 height 44
click at [104, 269] on span "[EMAIL_ADDRESS][DOMAIN_NAME]" at bounding box center [110, 261] width 104 height 15
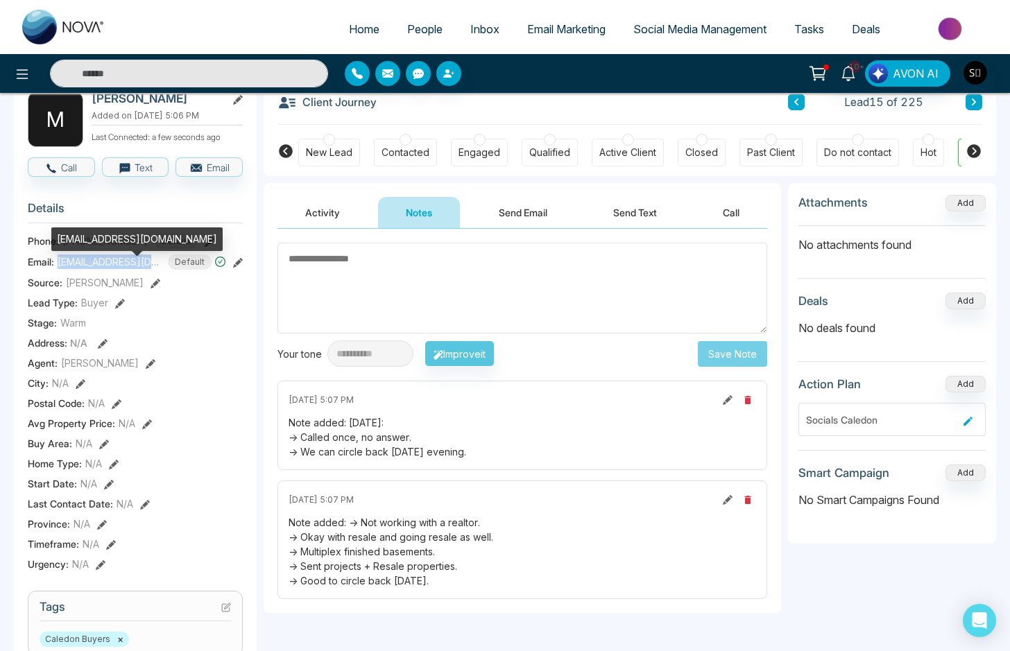
click at [104, 269] on span "[EMAIL_ADDRESS][DOMAIN_NAME]" at bounding box center [110, 261] width 104 height 15
copy span "[EMAIL_ADDRESS][DOMAIN_NAME]"
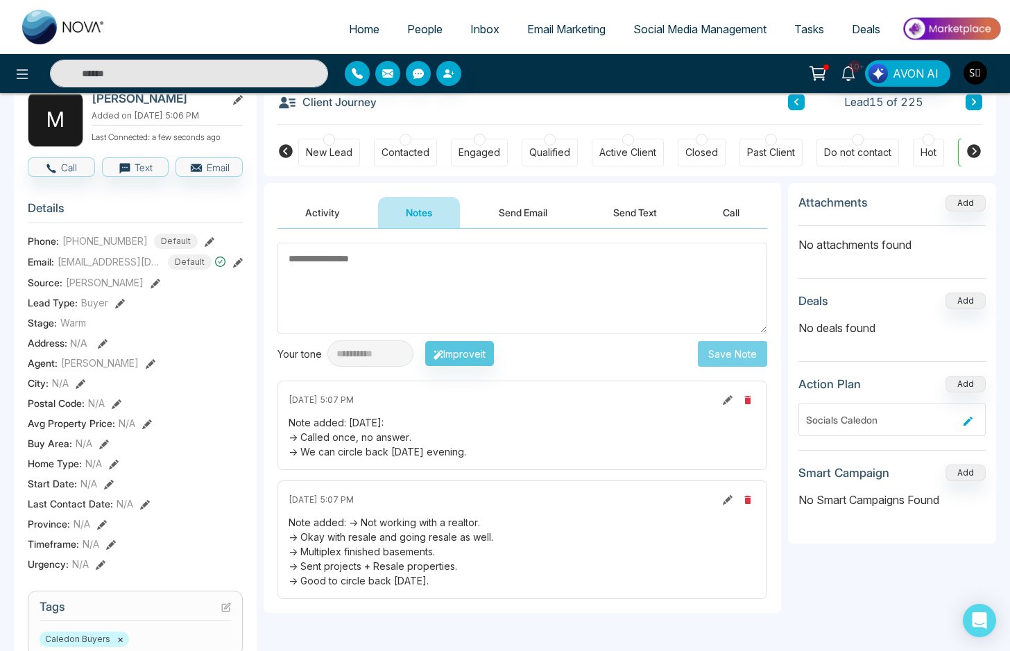
click at [347, 273] on textarea at bounding box center [522, 288] width 490 height 91
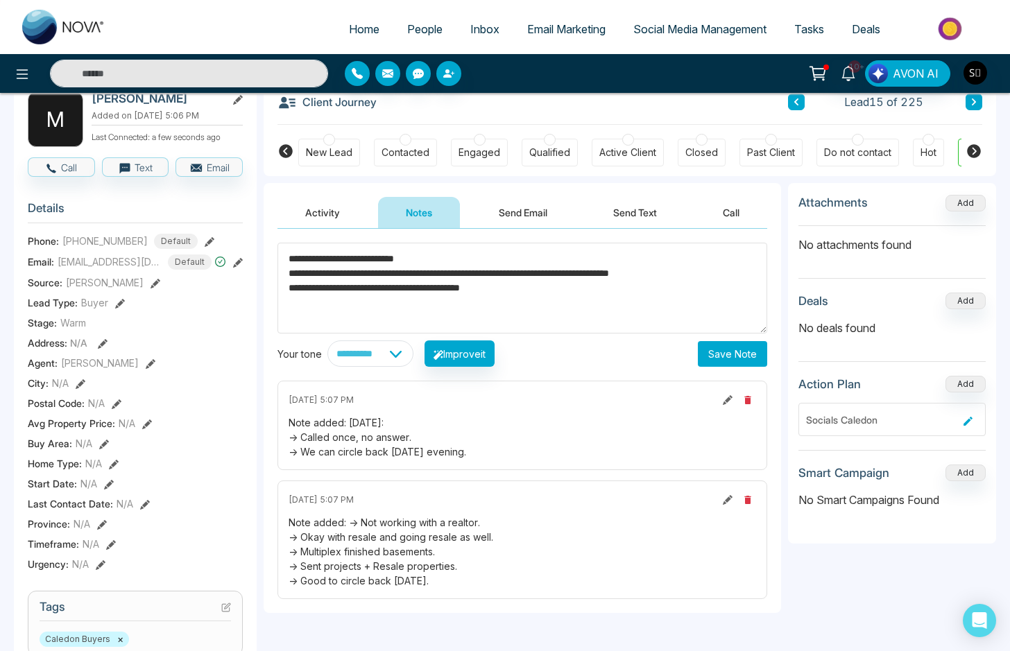
type textarea "**********"
click at [740, 349] on button "Save Note" at bounding box center [732, 354] width 69 height 26
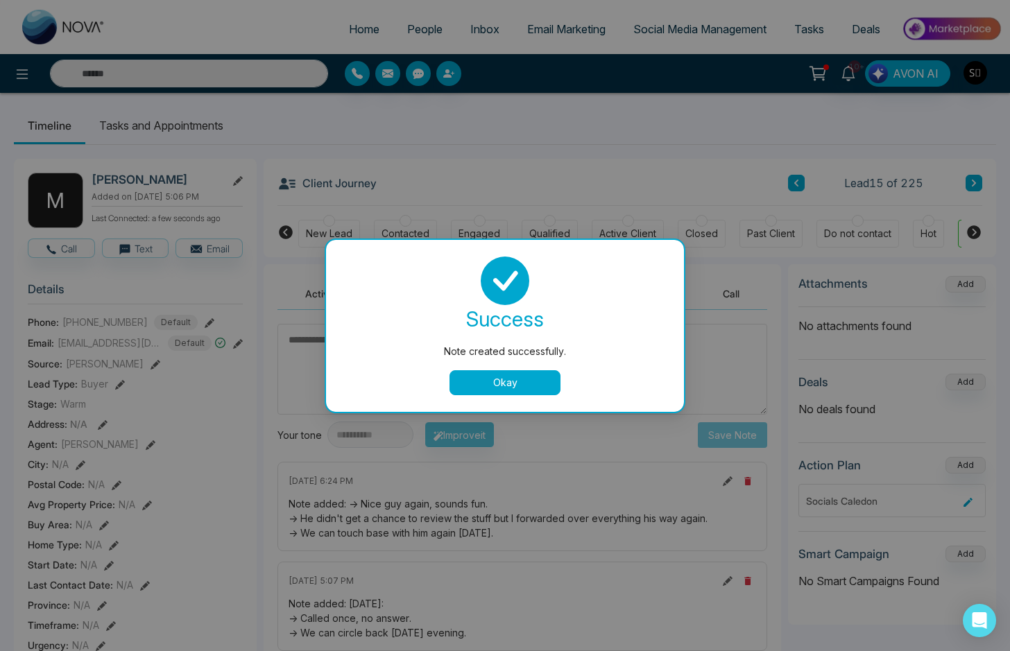
click at [501, 372] on button "Okay" at bounding box center [504, 382] width 111 height 25
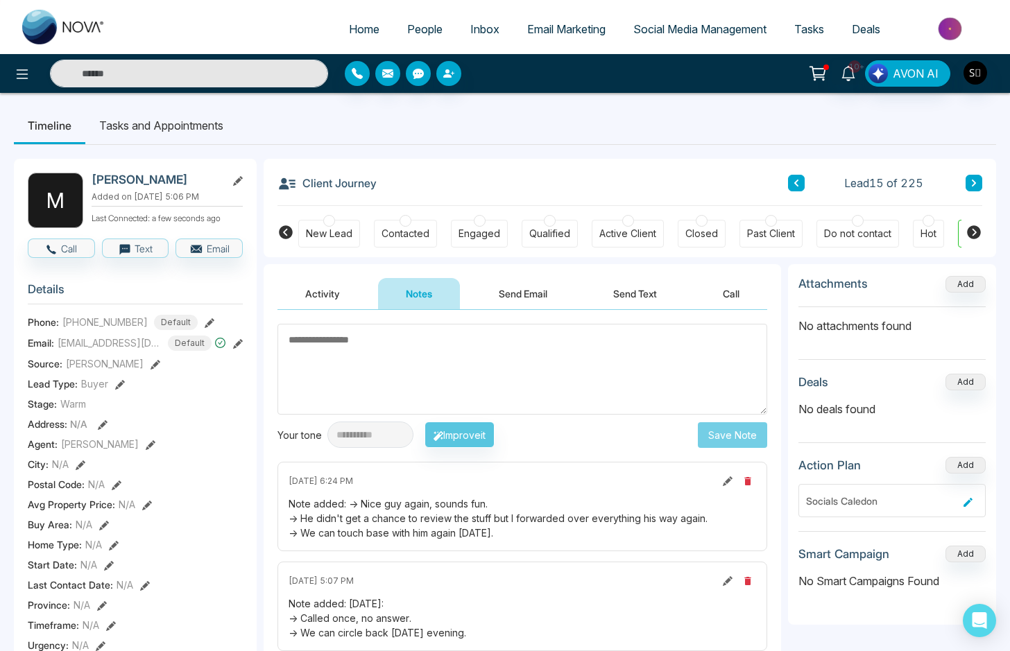
click at [209, 136] on li "Tasks and Appointments" at bounding box center [161, 125] width 152 height 37
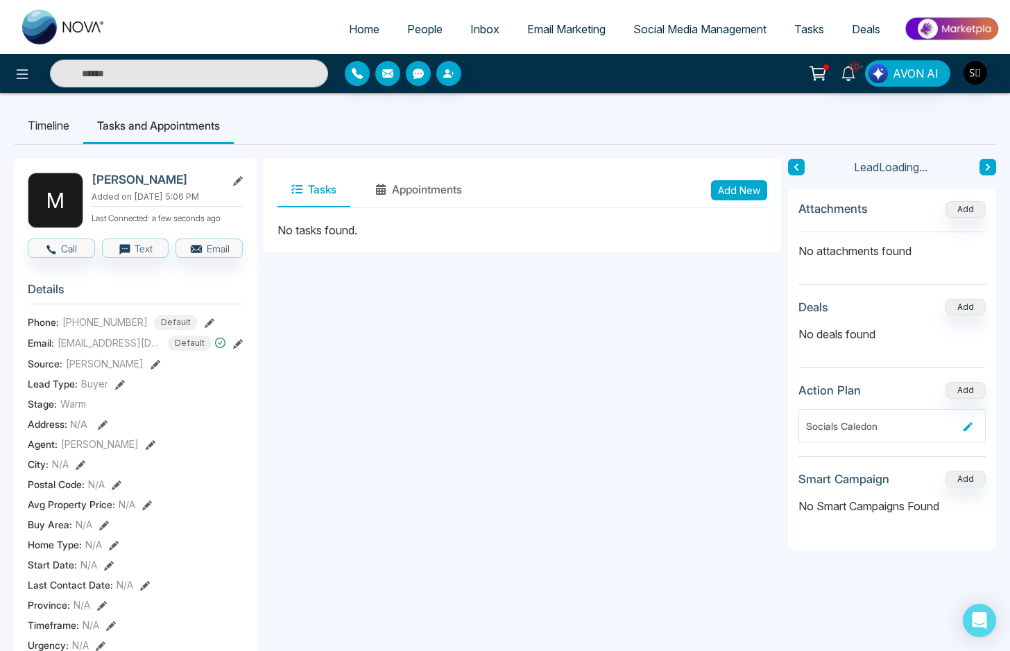
click at [727, 184] on button "Add New" at bounding box center [739, 190] width 56 height 20
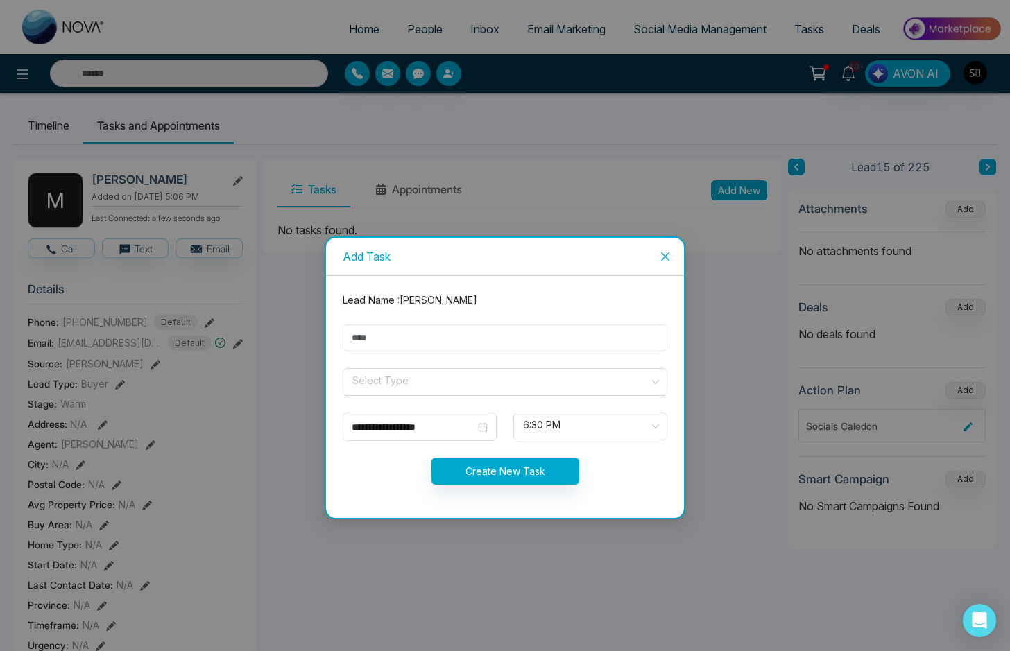
click at [422, 339] on input "text" at bounding box center [505, 338] width 325 height 27
type input "**********"
click at [409, 383] on input "search" at bounding box center [500, 379] width 298 height 21
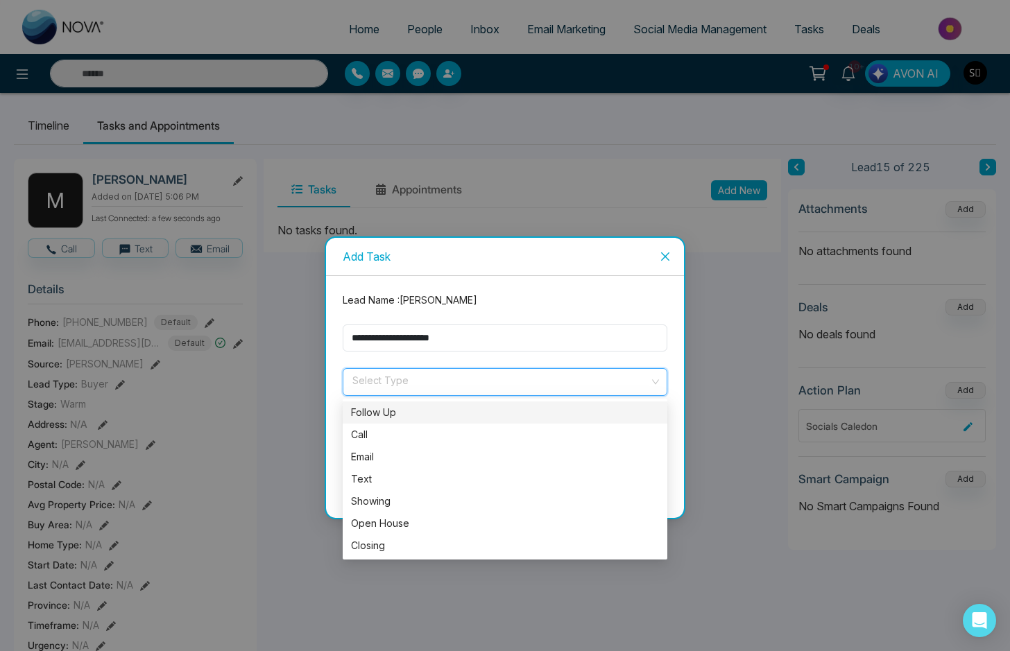
click at [390, 413] on div "Follow Up" at bounding box center [505, 412] width 308 height 15
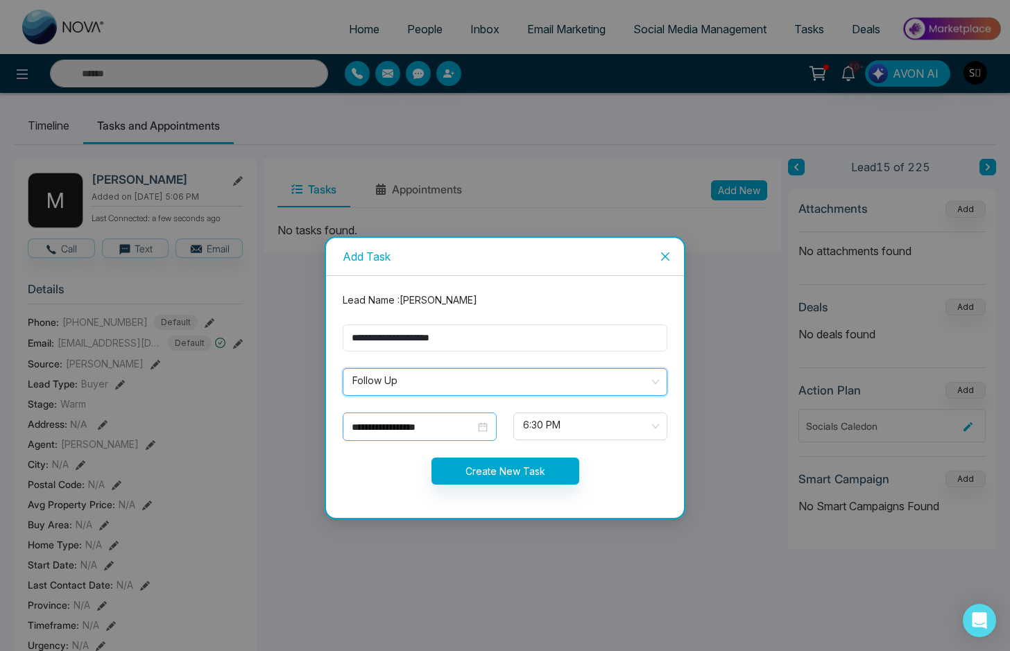
click at [413, 426] on input "**********" at bounding box center [413, 427] width 123 height 15
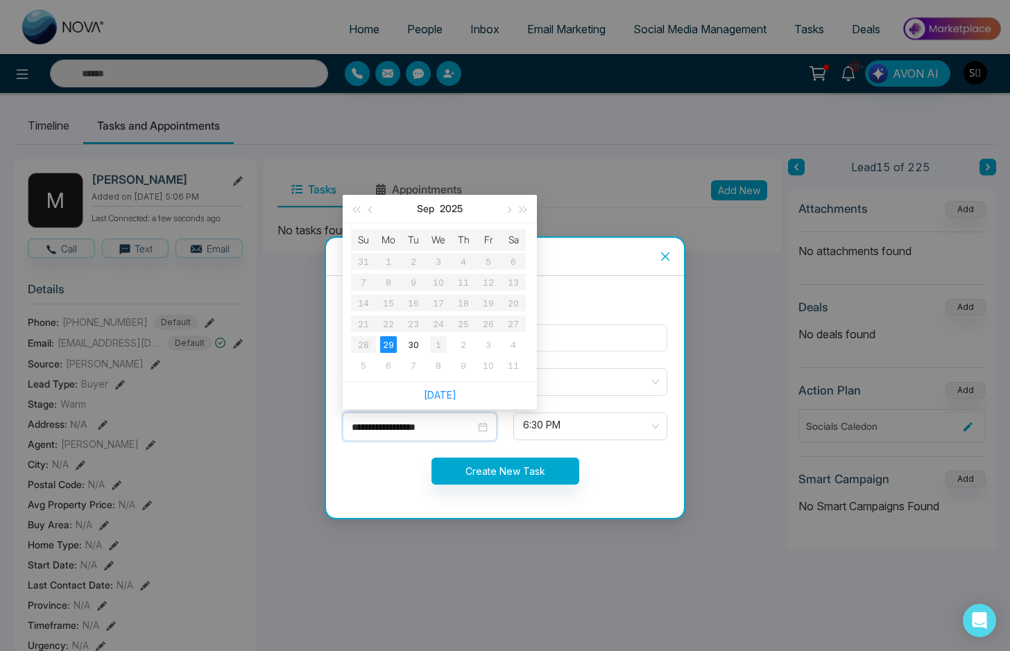
type input "**********"
click at [435, 345] on div "1" at bounding box center [438, 344] width 17 height 17
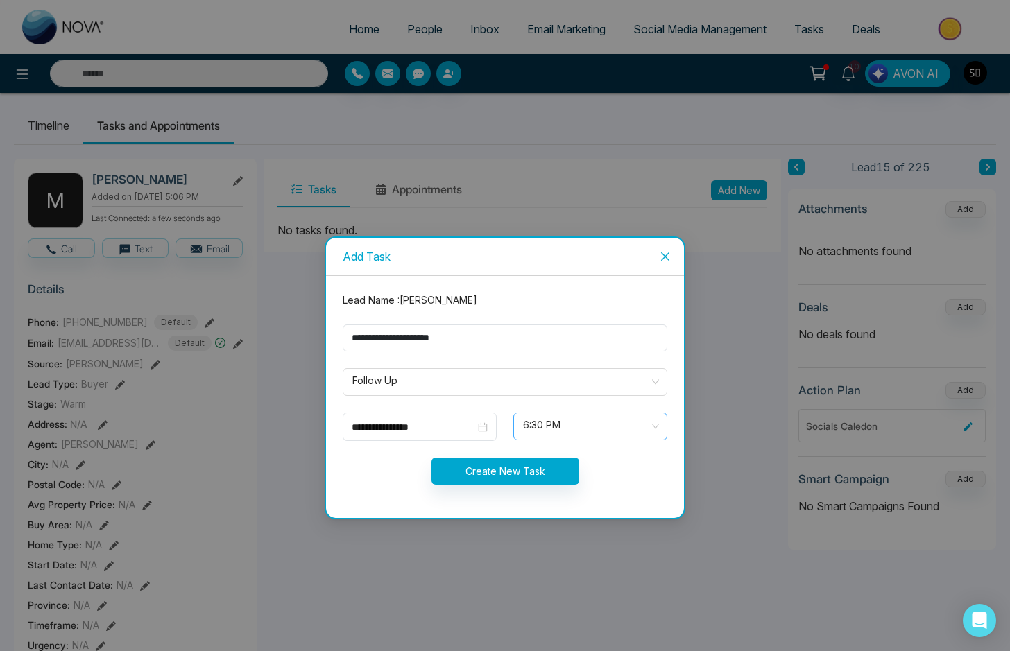
click at [562, 422] on span "6:30 PM" at bounding box center [590, 427] width 135 height 24
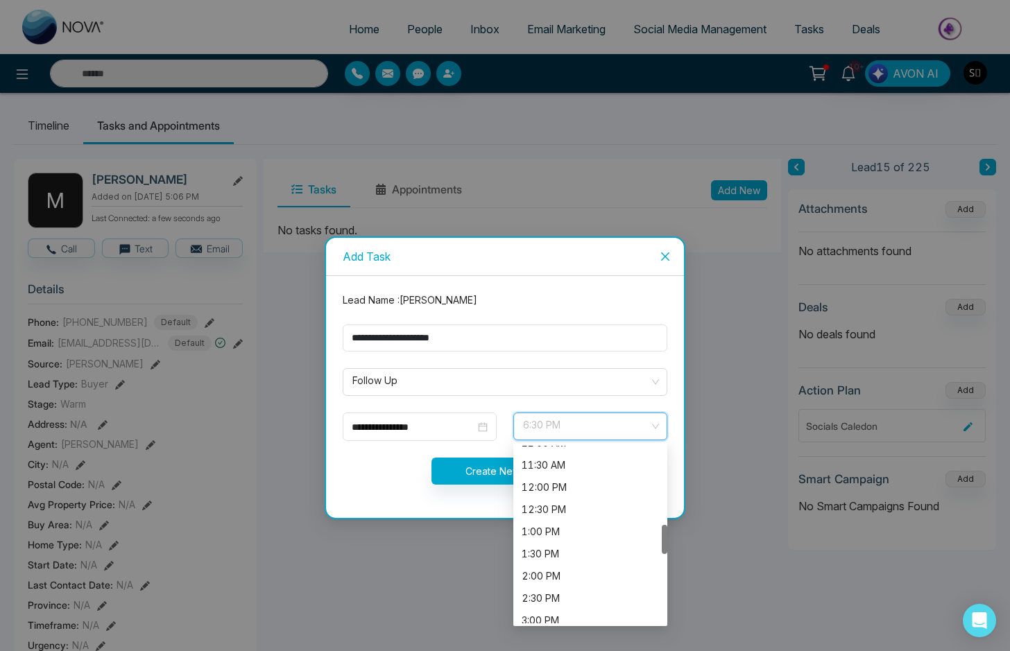
scroll to position [476, 0]
click at [548, 514] on div "12:00 PM" at bounding box center [589, 513] width 137 height 15
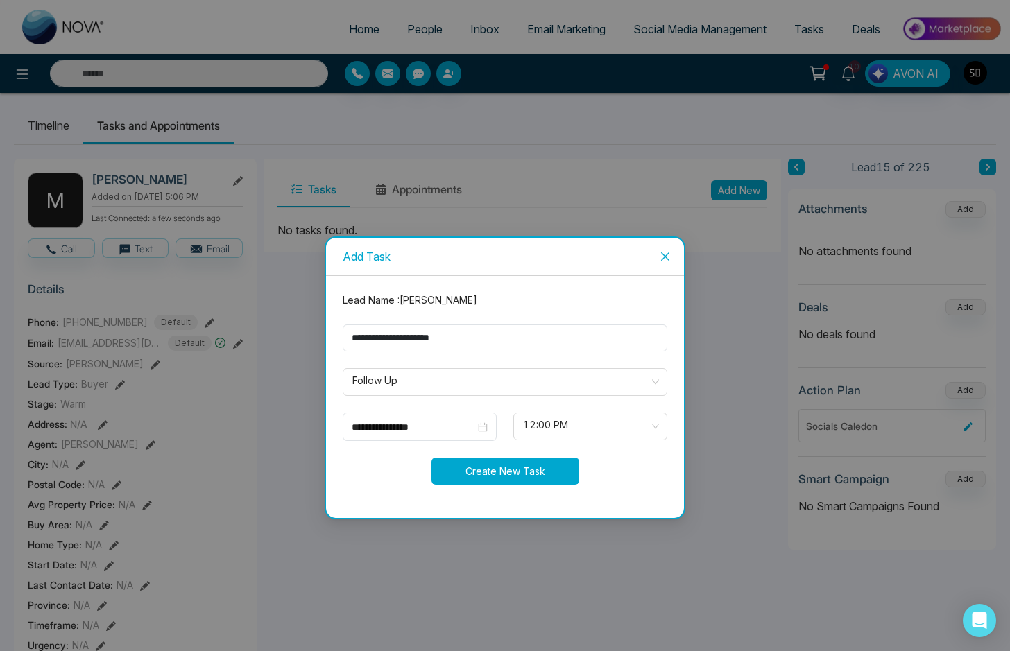
click at [497, 463] on button "Create New Task" at bounding box center [505, 471] width 148 height 27
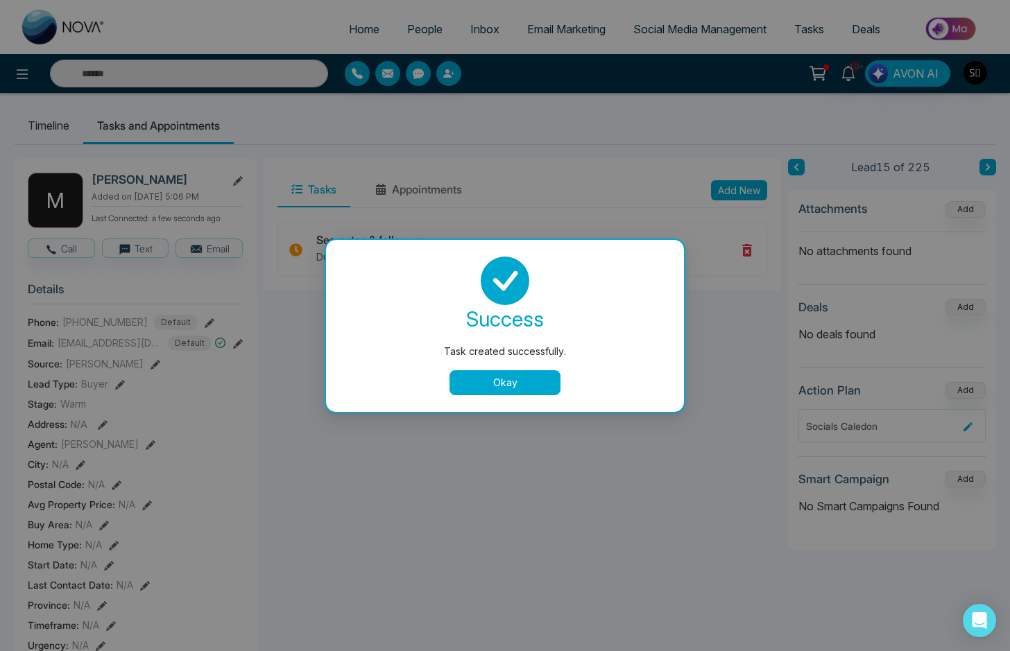
click at [490, 377] on button "Okay" at bounding box center [504, 382] width 111 height 25
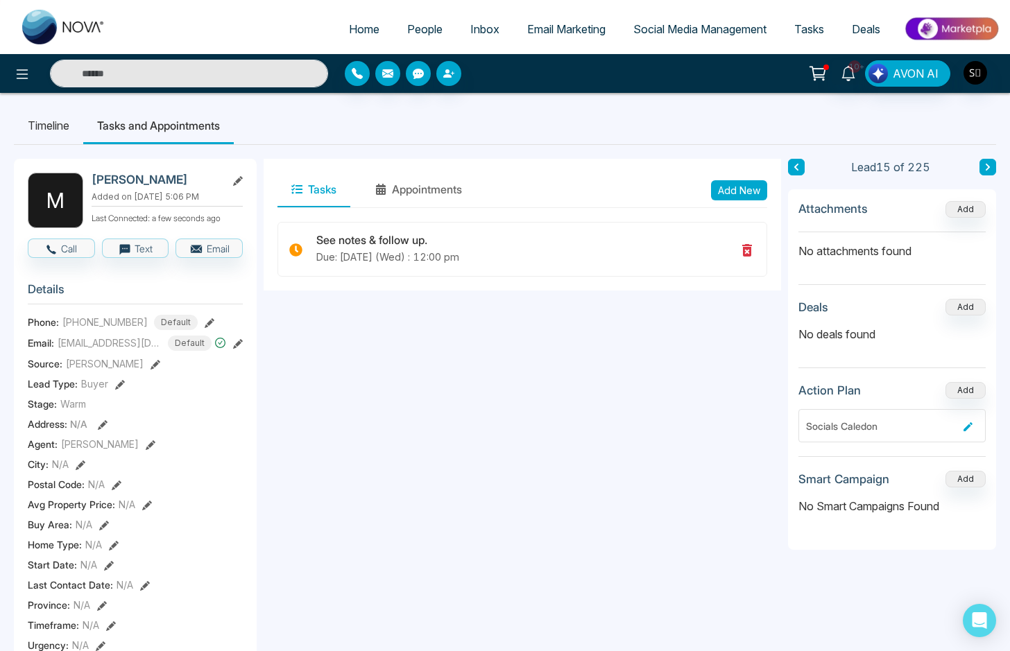
click at [843, 85] on div "10+" at bounding box center [847, 73] width 33 height 26
click at [849, 75] on icon at bounding box center [847, 73] width 15 height 15
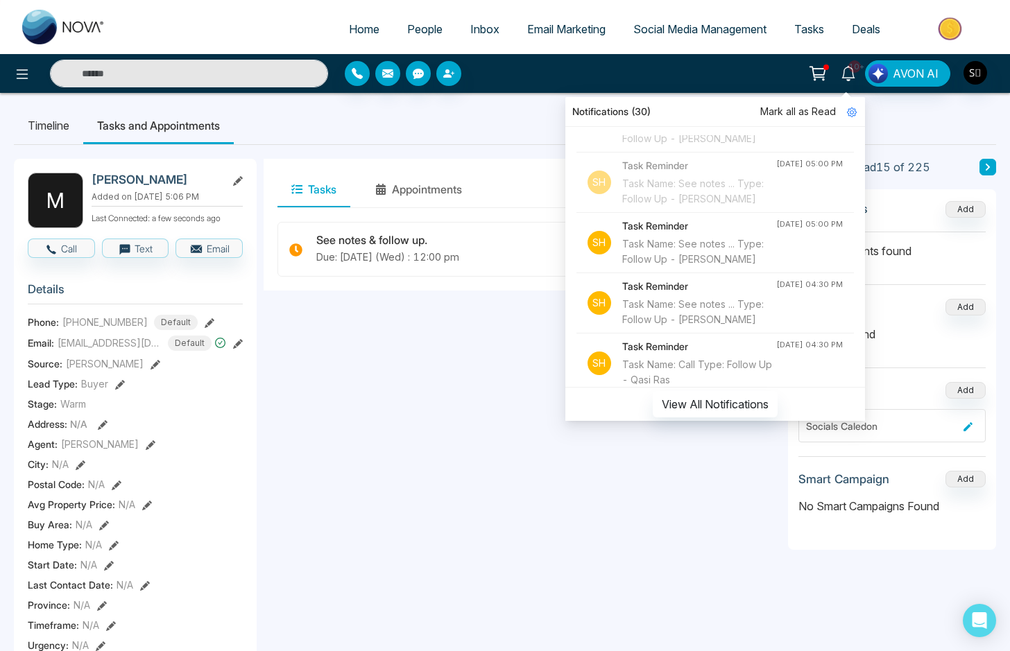
scroll to position [17, 0]
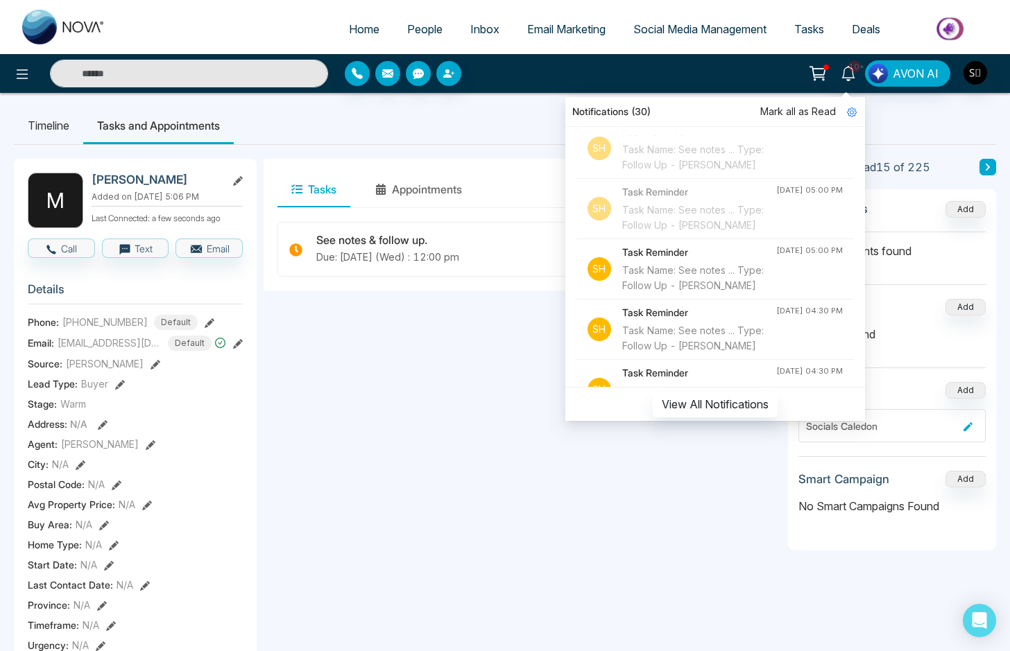
click at [718, 293] on div "Task Name: See notes ... Type: Follow Up - [PERSON_NAME]" at bounding box center [699, 278] width 154 height 31
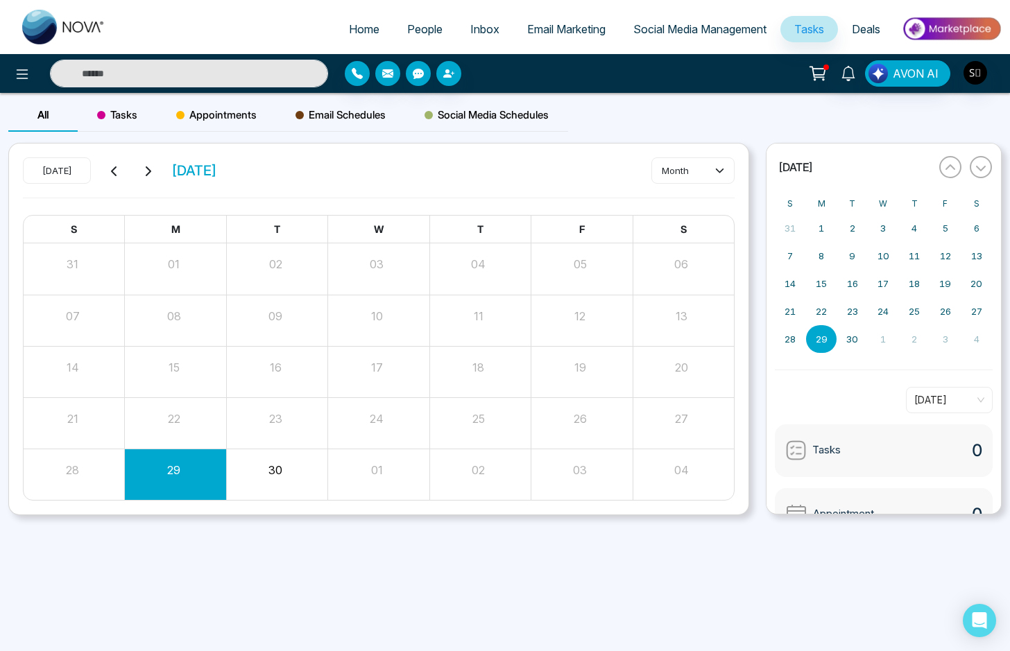
click at [388, 213] on div "[DATE] [DATE] month S M T W T F S 31 01 02 03 04 05 06 07 08 09 10 11 12 13 14 …" at bounding box center [378, 330] width 739 height 372
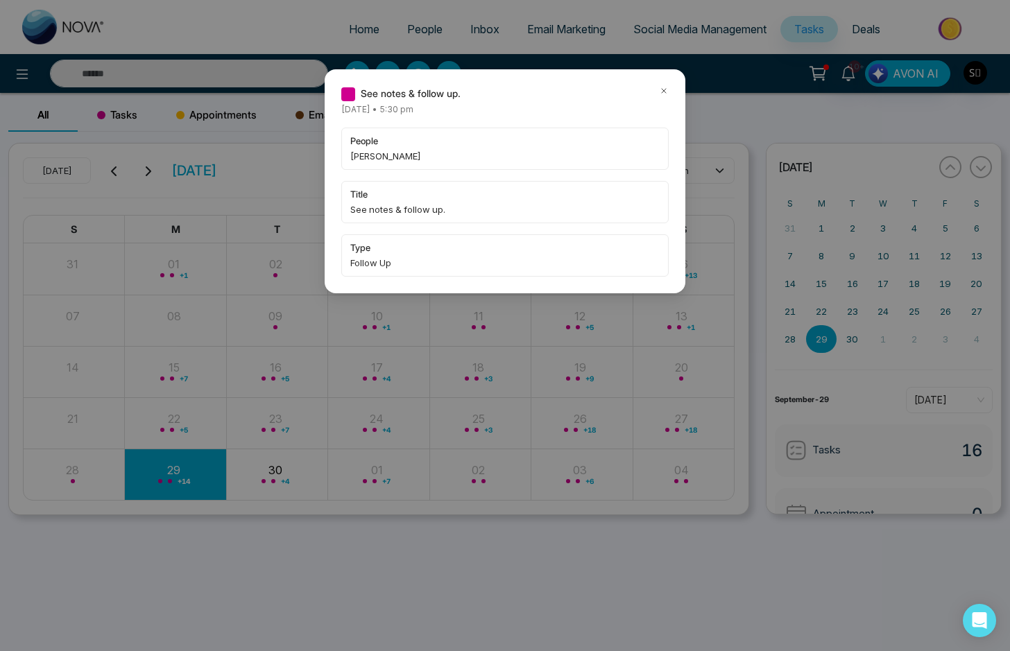
click at [365, 152] on span "[PERSON_NAME]" at bounding box center [504, 156] width 309 height 14
copy span "[PERSON_NAME]"
click at [659, 87] on icon at bounding box center [664, 91] width 10 height 10
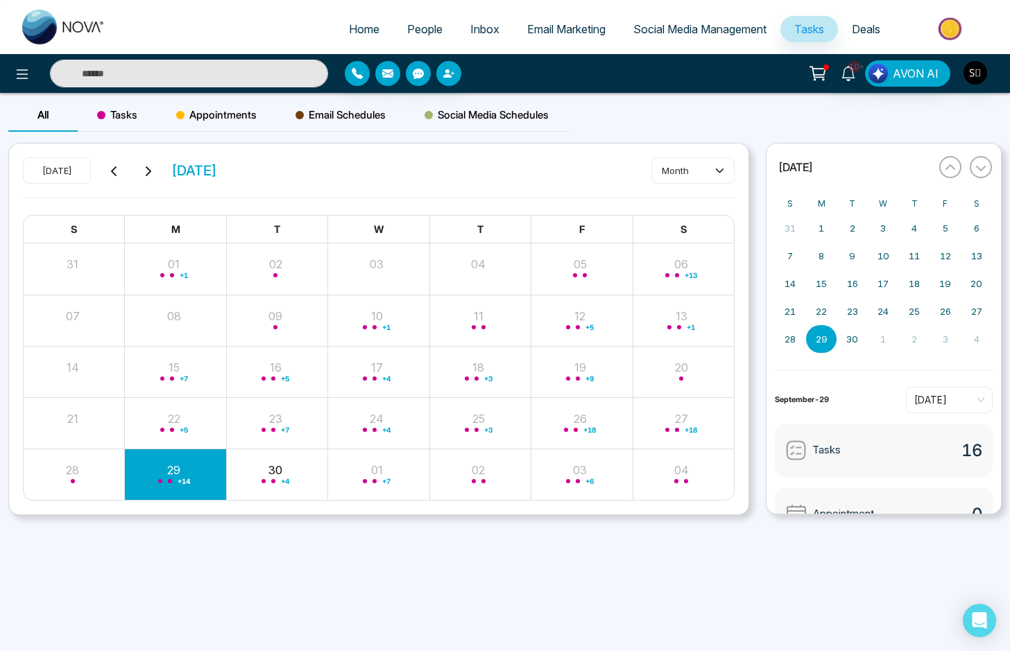
click at [156, 64] on input "text" at bounding box center [189, 74] width 278 height 28
paste input "*********"
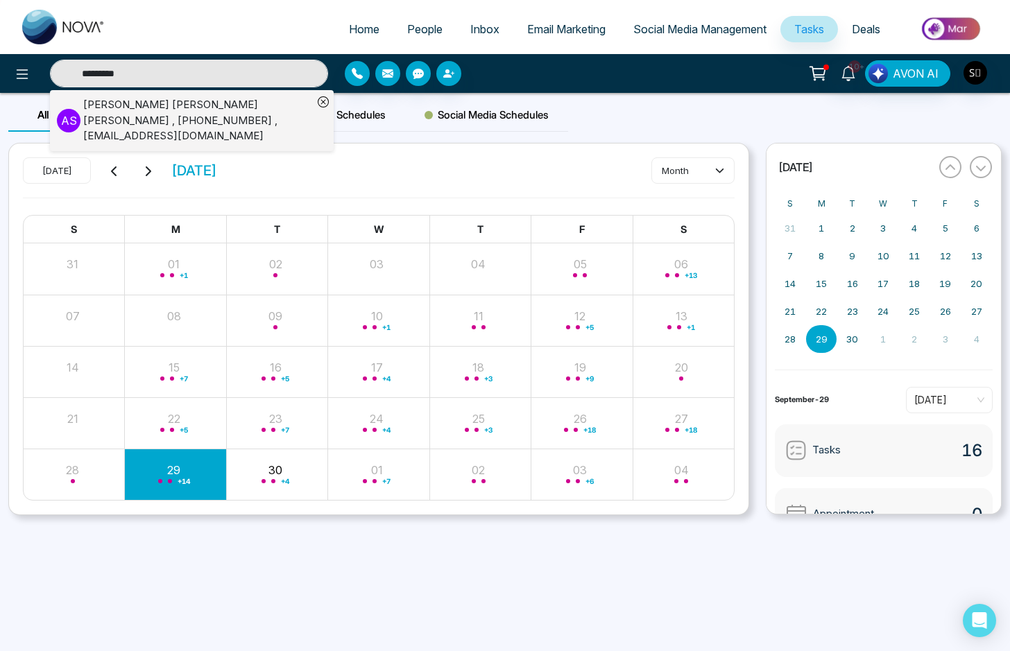
type input "*********"
click at [184, 115] on div "[PERSON_NAME] , [PHONE_NUMBER] , [EMAIL_ADDRESS][DOMAIN_NAME]" at bounding box center [198, 120] width 230 height 47
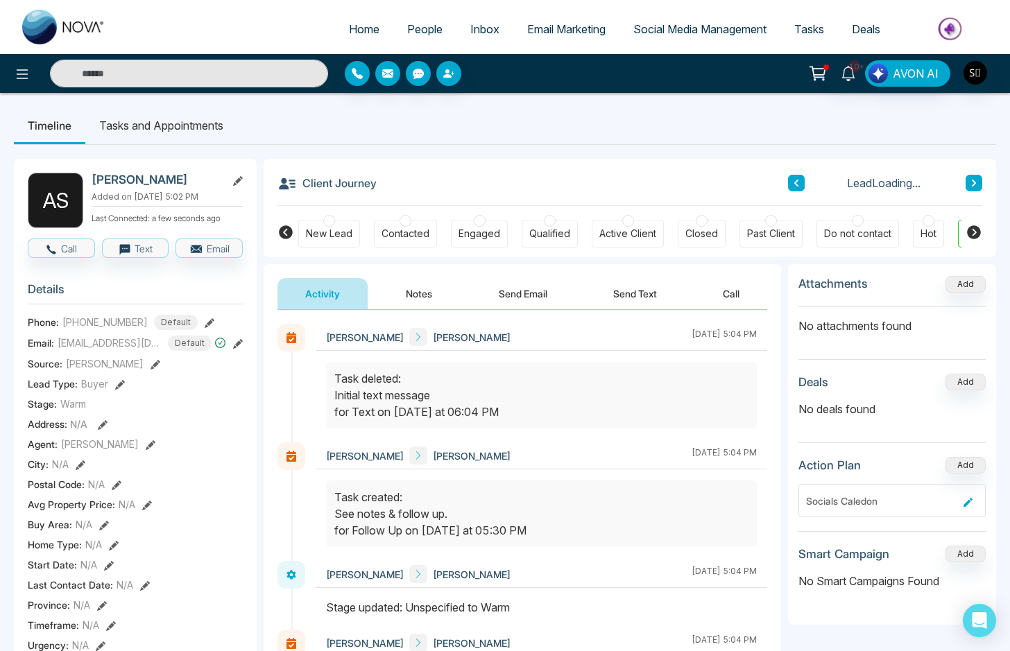
click at [411, 295] on button "Notes" at bounding box center [419, 293] width 82 height 31
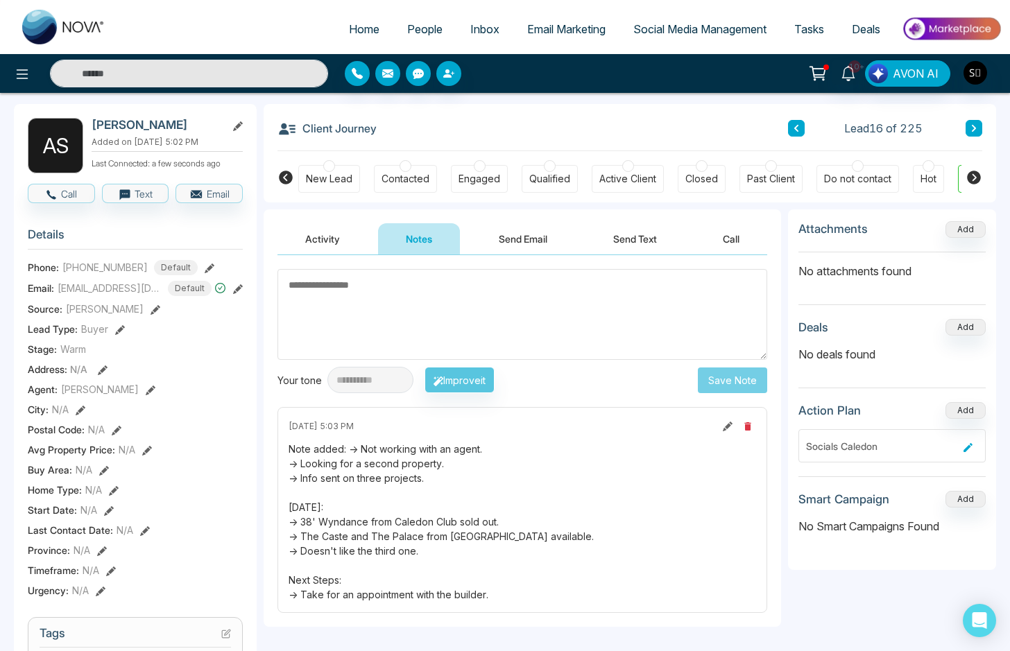
scroll to position [56, 0]
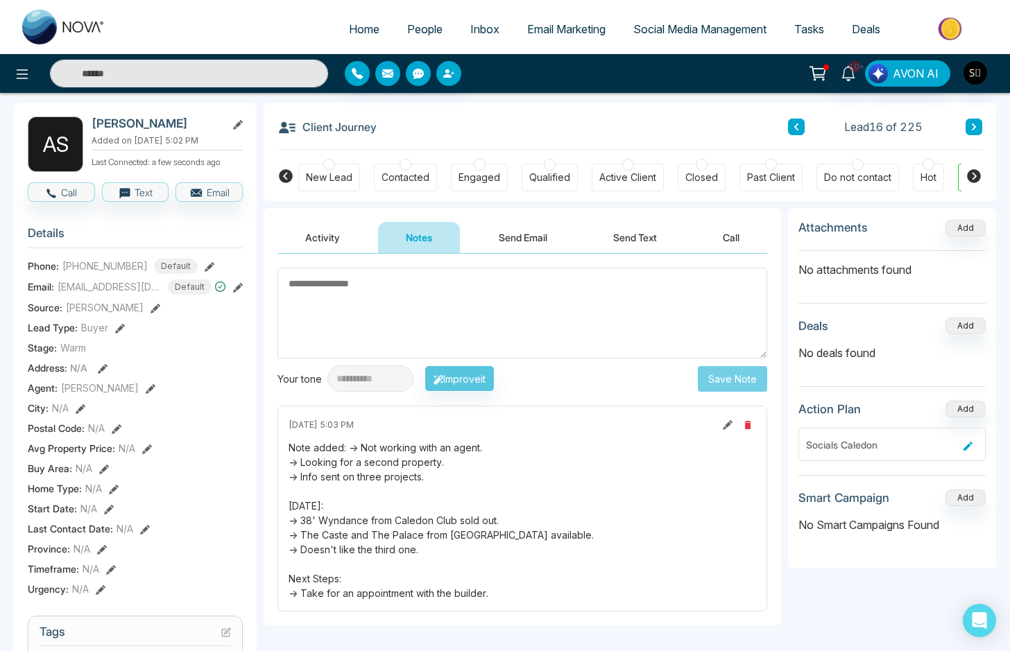
click at [248, 75] on input "text" at bounding box center [189, 74] width 278 height 28
click at [230, 69] on input "text" at bounding box center [189, 74] width 278 height 28
type input "*****"
click at [858, 71] on span "10+" at bounding box center [854, 66] width 12 height 12
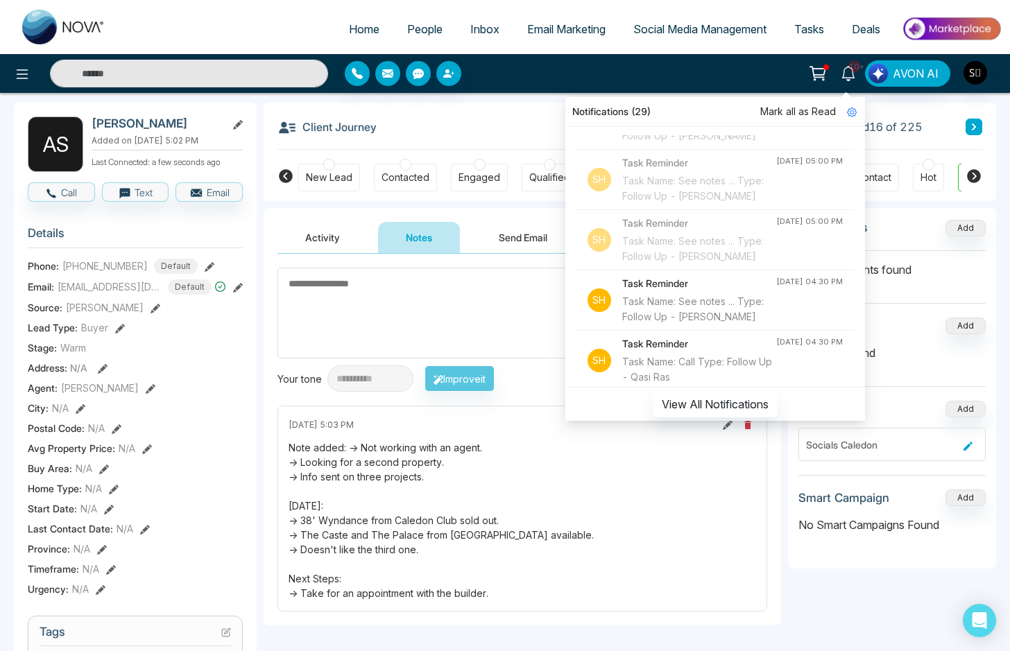
type input "*****"
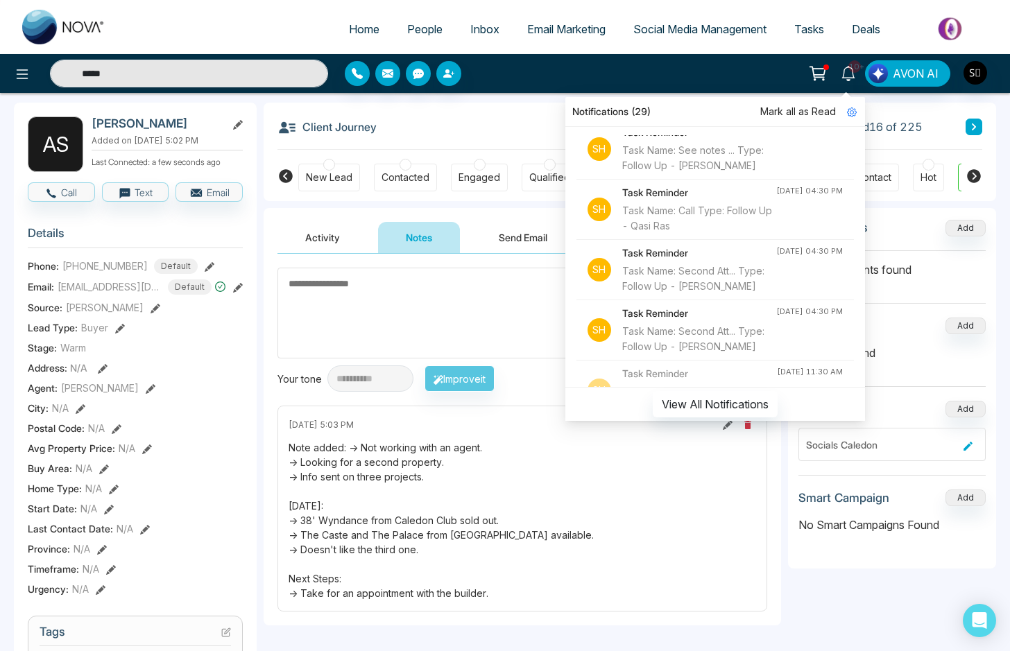
scroll to position [196, 0]
click at [506, 314] on textarea at bounding box center [522, 313] width 490 height 91
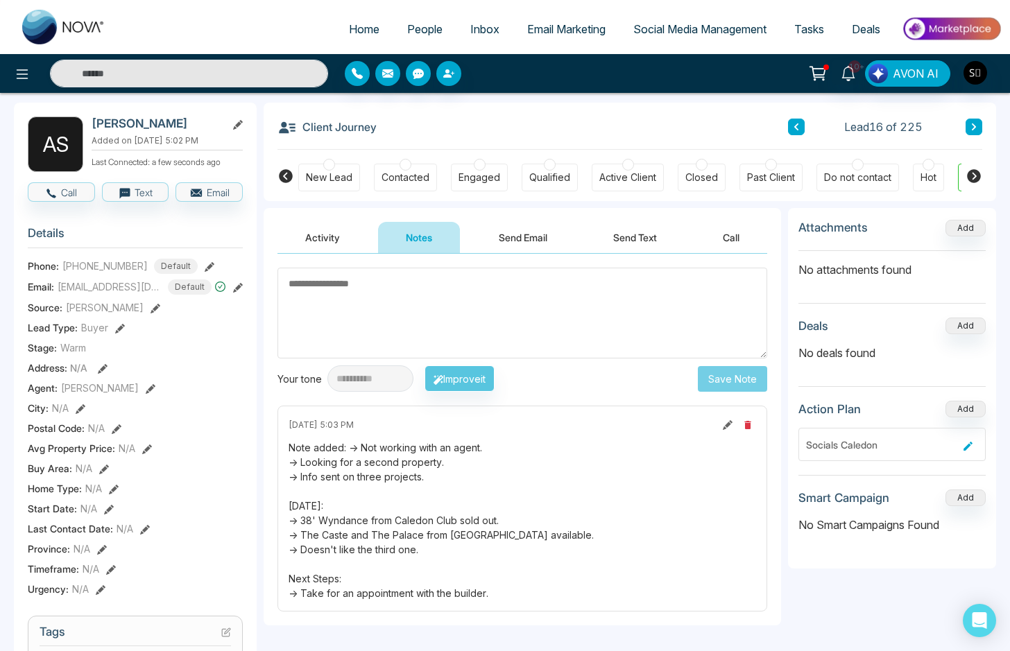
type input "*****"
